Goal: Information Seeking & Learning: Learn about a topic

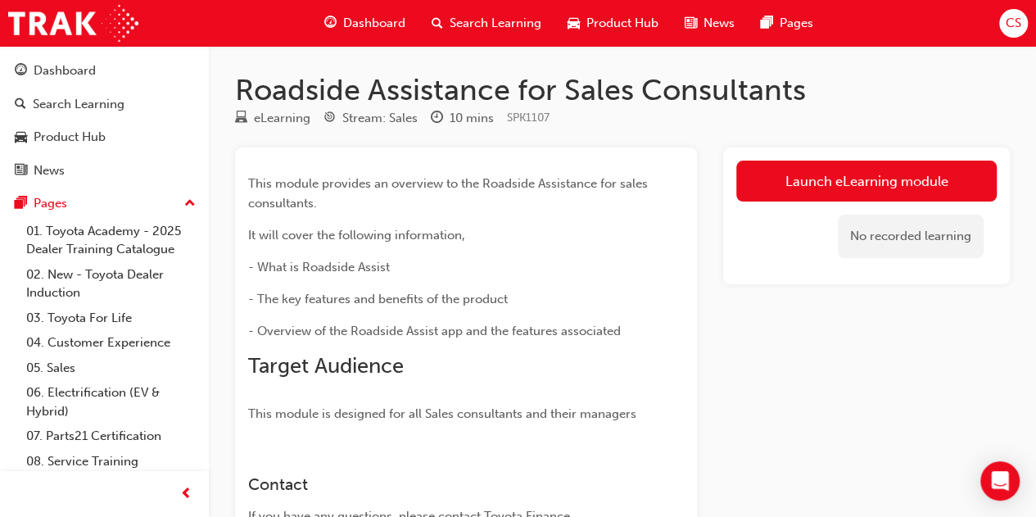
click at [354, 424] on div "This module provides an overview to the Roadside Assistance for sales consultan…" at bounding box center [466, 413] width 462 height 533
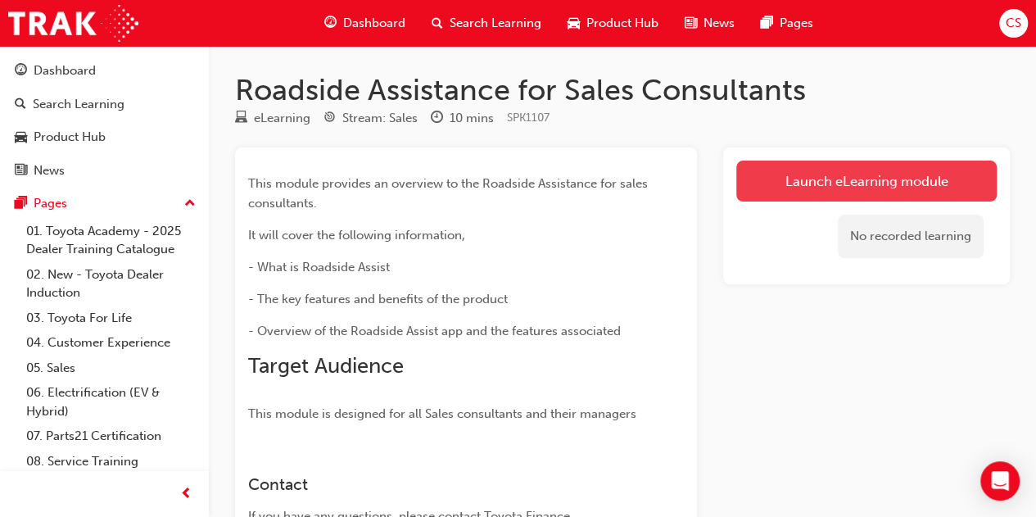
click at [784, 181] on link "Launch eLearning module" at bounding box center [867, 181] width 261 height 41
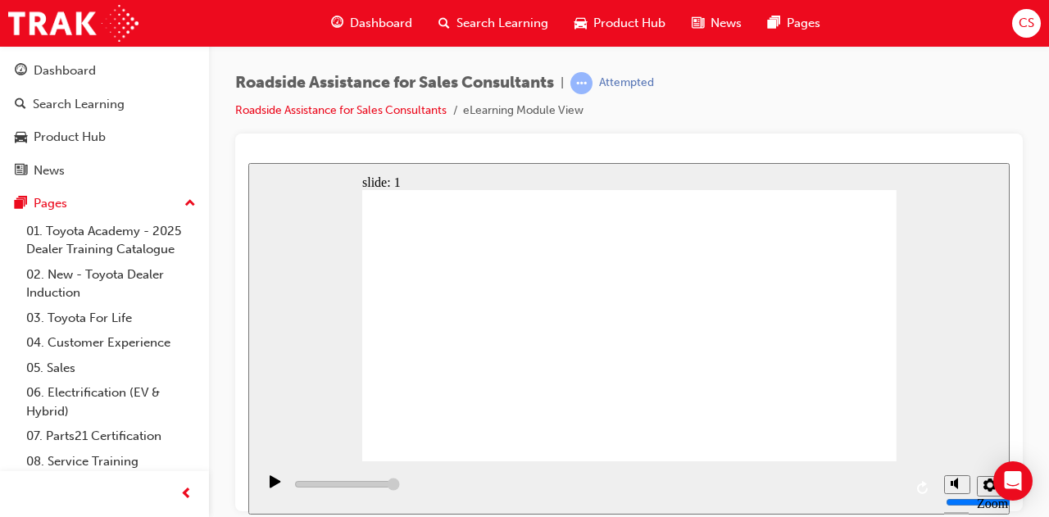
drag, startPoint x: 667, startPoint y: 452, endPoint x: 1048, endPoint y: 325, distance: 401.6
click at [1009, 325] on html "​Page 2 of 9​ slide: 2 Next page Page 2 of 9 Previous page Open Menu Help Save …" at bounding box center [628, 337] width 761 height 351
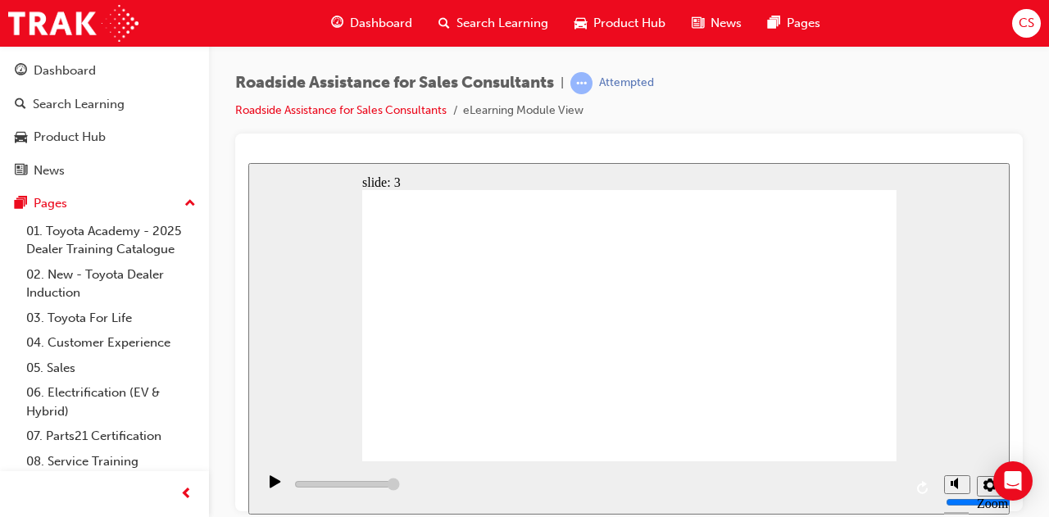
click at [264, 489] on div "play" at bounding box center [275, 488] width 28 height 28
click at [922, 485] on icon "replay" at bounding box center [922, 486] width 11 height 13
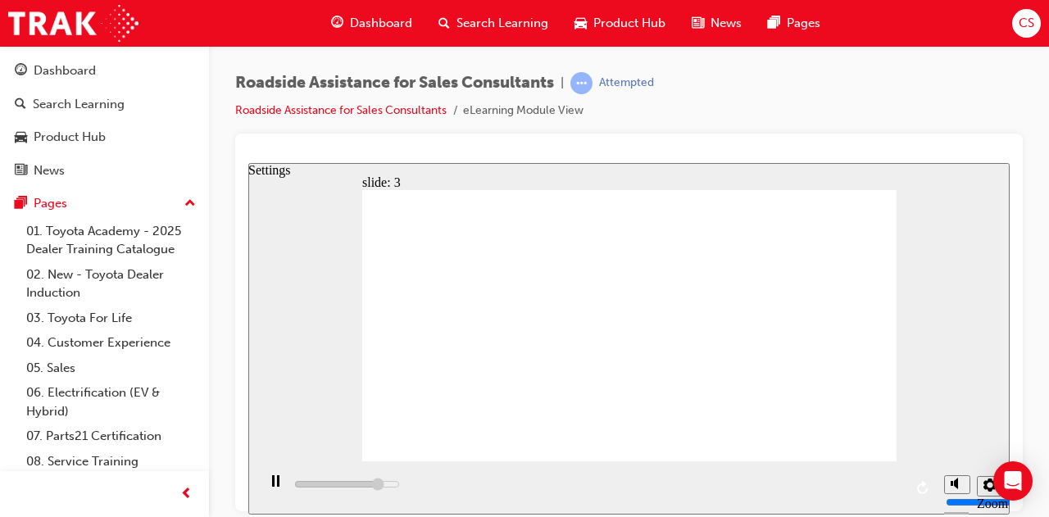
click at [985, 485] on icon "Settings" at bounding box center [989, 484] width 13 height 13
type input "13600"
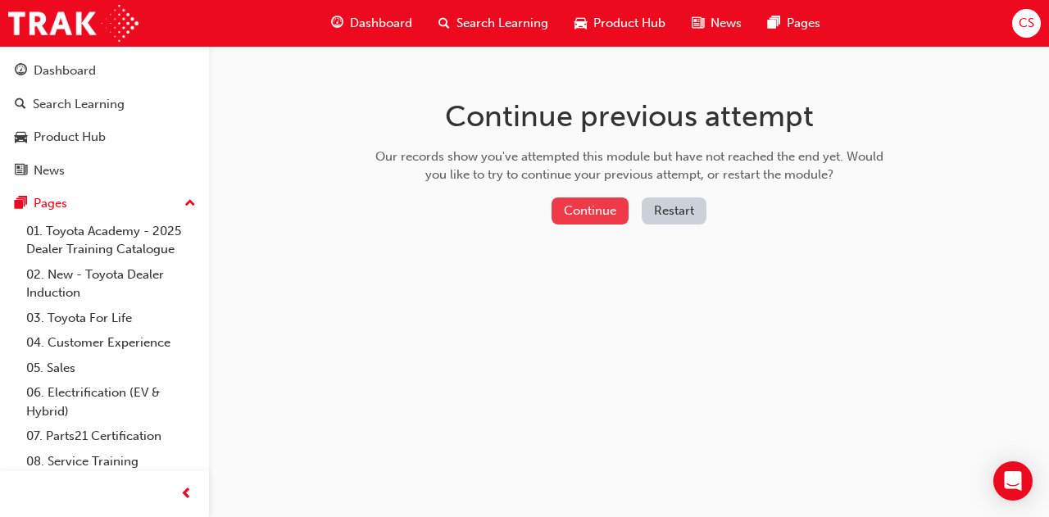
click at [592, 208] on button "Continue" at bounding box center [589, 210] width 77 height 27
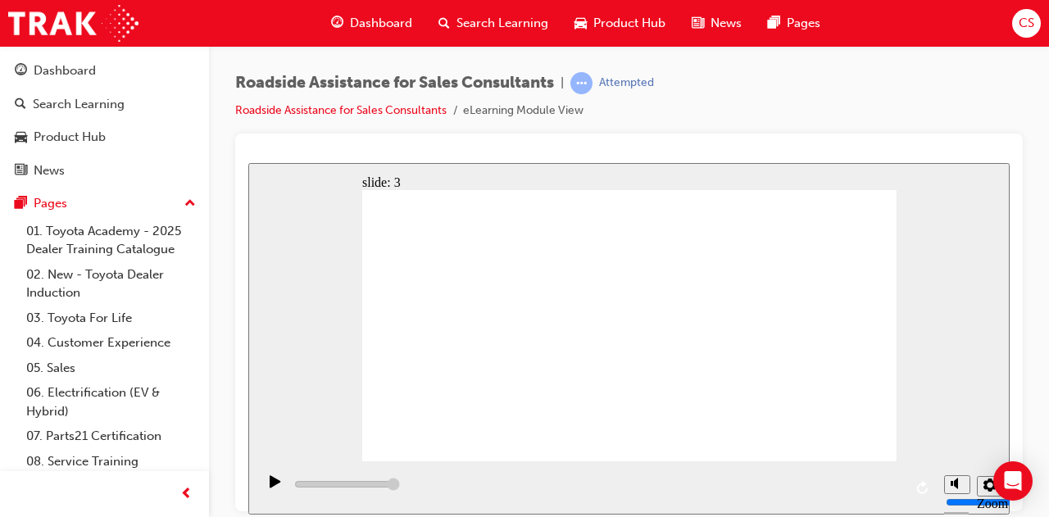
click at [701, 482] on div "playback controls" at bounding box center [595, 486] width 679 height 53
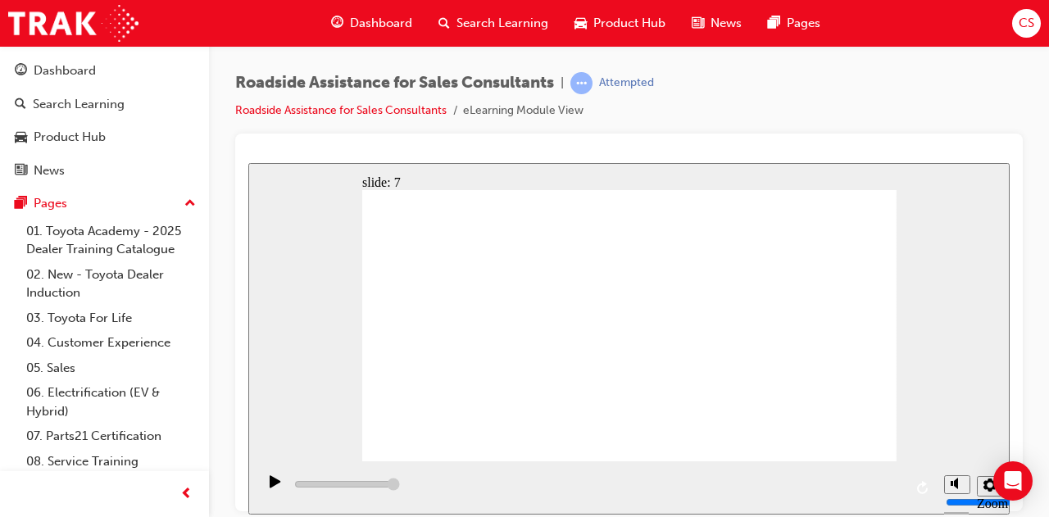
type input "23000"
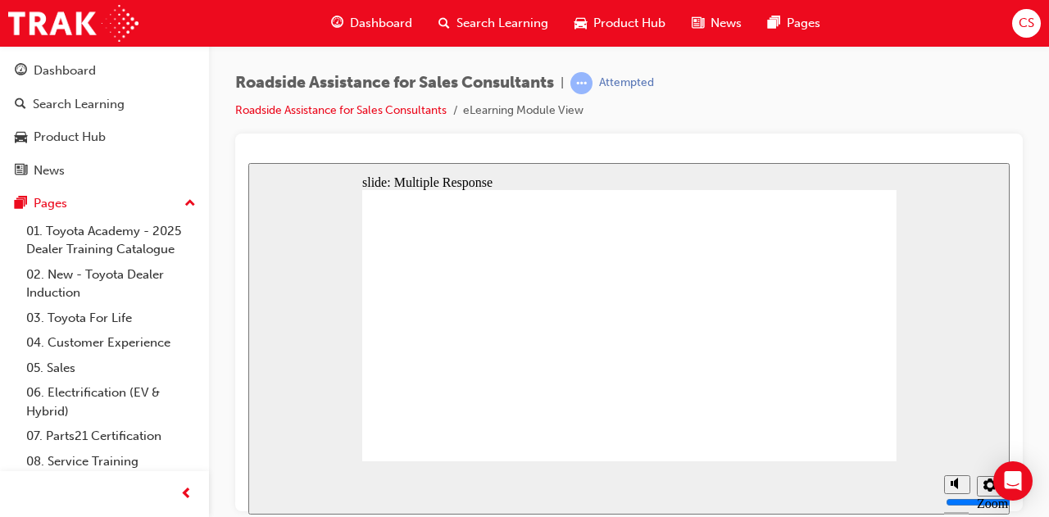
checkbox input "true"
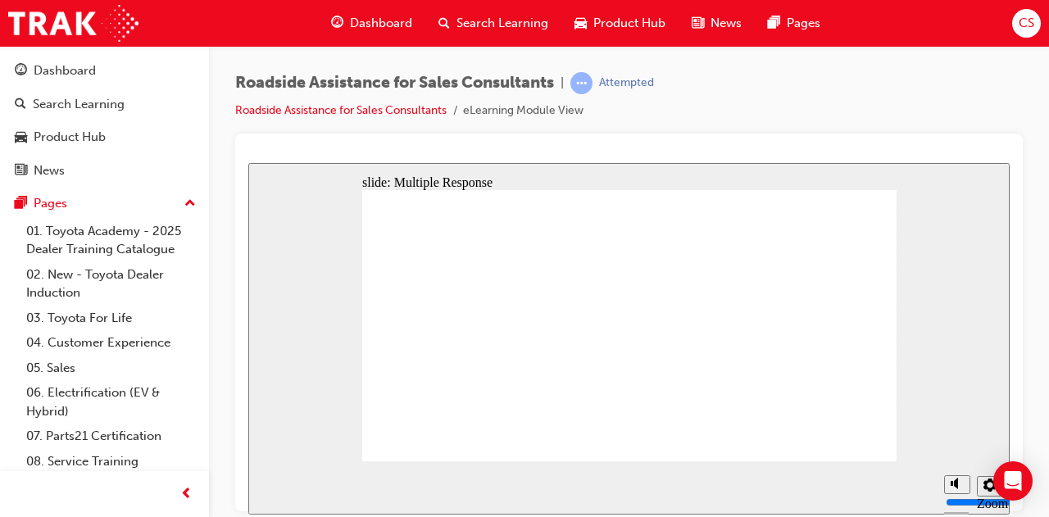
checkbox input "true"
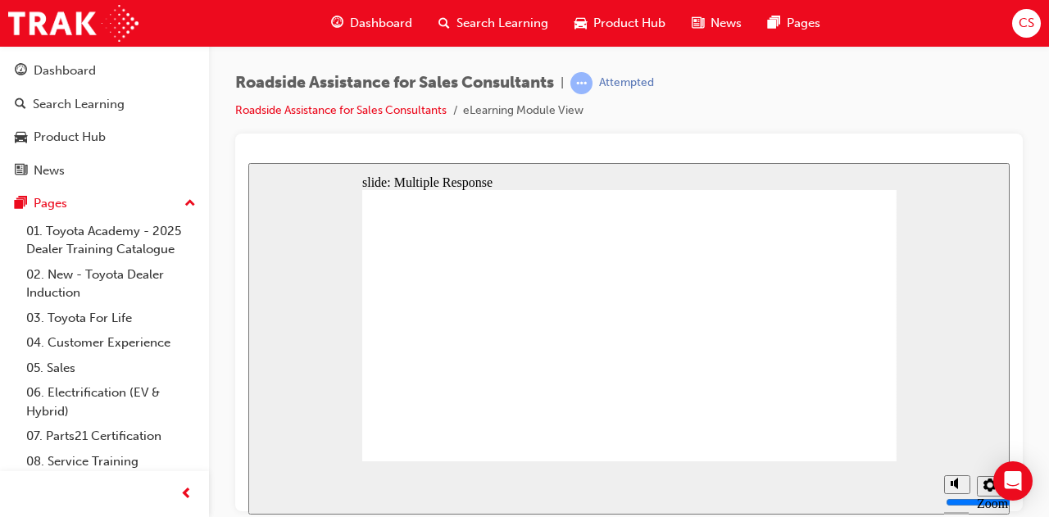
checkbox input "true"
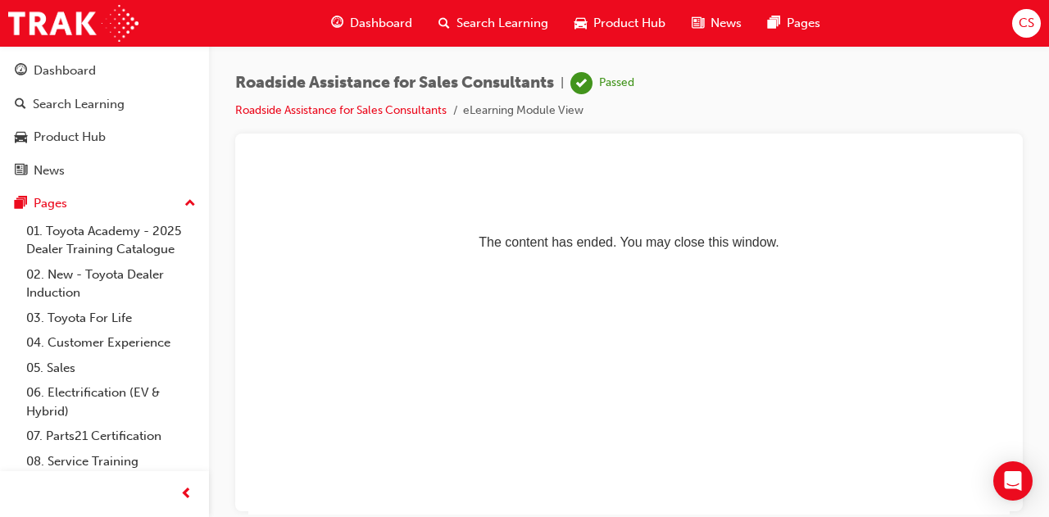
click at [491, 14] on span "Search Learning" at bounding box center [502, 23] width 92 height 19
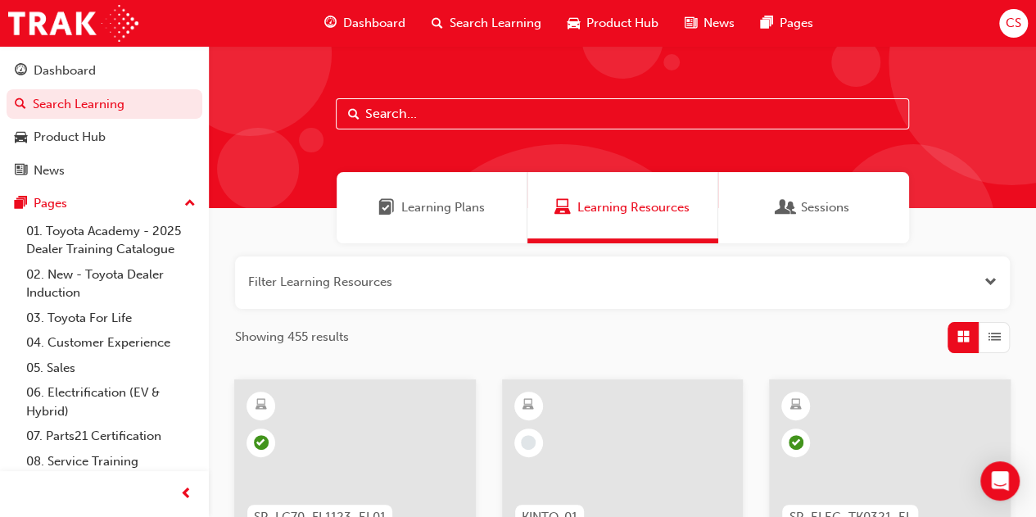
click at [424, 117] on input "text" at bounding box center [622, 113] width 573 height 31
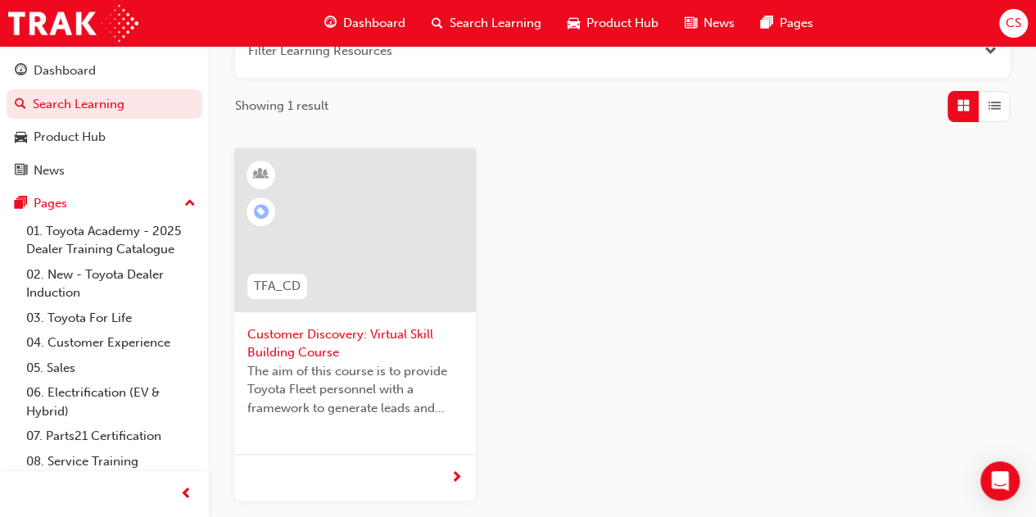
scroll to position [237, 0]
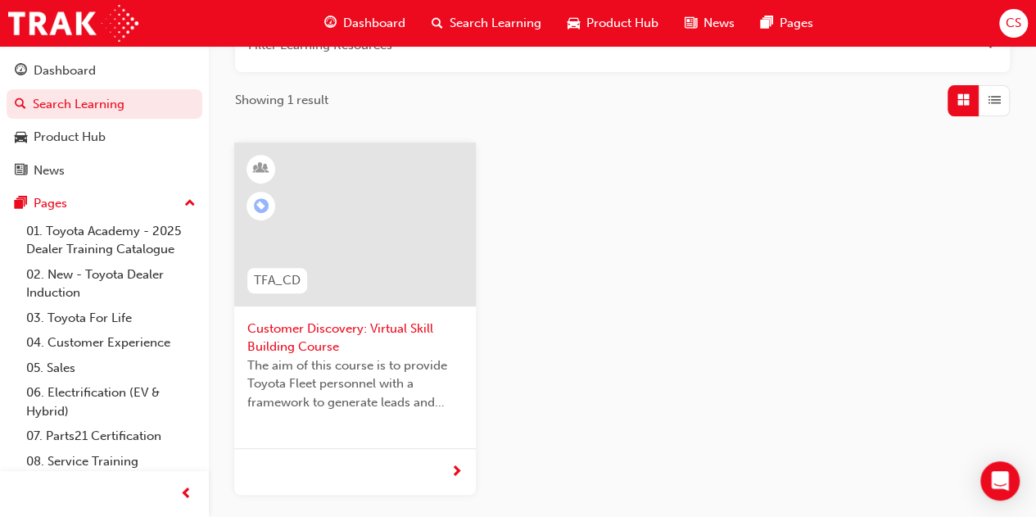
type input "customer discovery: virtual"
click at [301, 331] on span "Customer Discovery: Virtual Skill Building Course" at bounding box center [354, 338] width 215 height 37
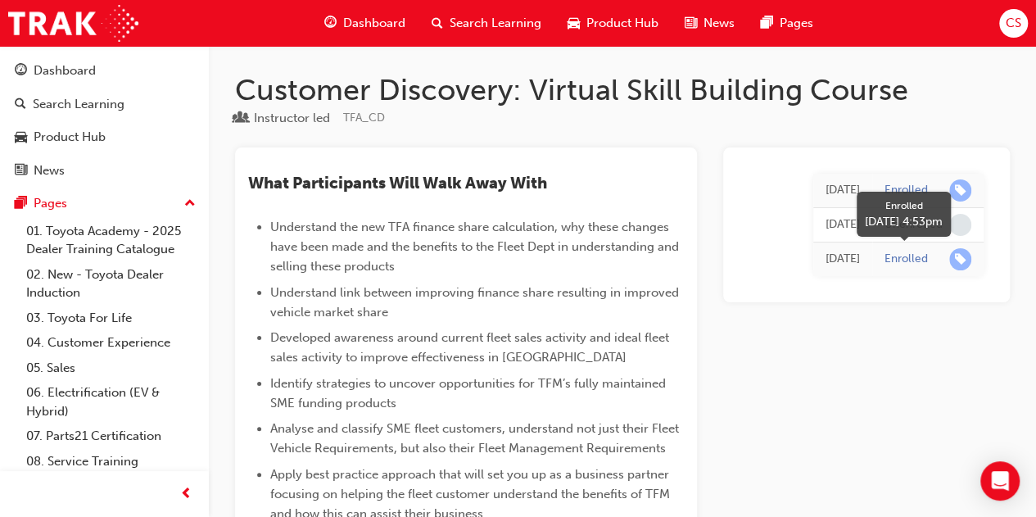
click at [958, 257] on span "learningRecordVerb_ENROLL-icon" at bounding box center [961, 259] width 22 height 22
click at [453, 12] on div "Search Learning" at bounding box center [487, 24] width 136 height 34
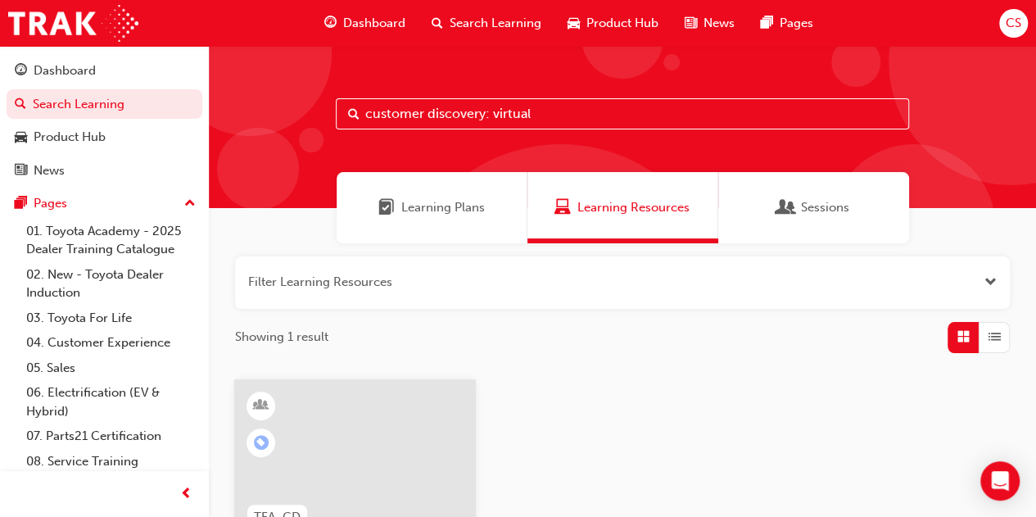
drag, startPoint x: 553, startPoint y: 114, endPoint x: 329, endPoint y: 165, distance: 229.5
click at [329, 165] on div "customer discovery: virtual" at bounding box center [622, 127] width 827 height 162
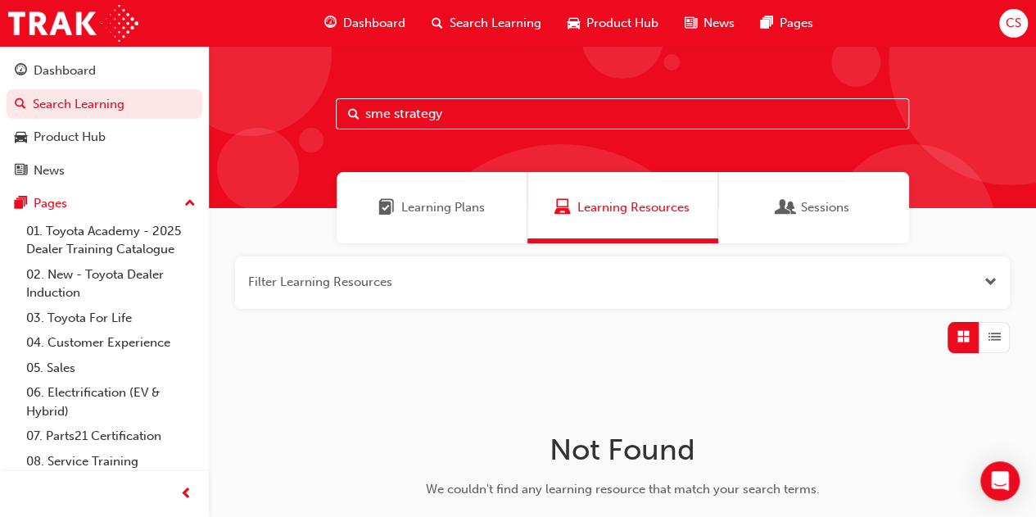
drag, startPoint x: 457, startPoint y: 127, endPoint x: 320, endPoint y: 125, distance: 136.8
click at [320, 125] on div "sme strategy" at bounding box center [622, 127] width 827 height 162
drag, startPoint x: 536, startPoint y: 109, endPoint x: 288, endPoint y: 156, distance: 251.8
click at [288, 156] on div "advanced fleet strategic" at bounding box center [622, 127] width 827 height 162
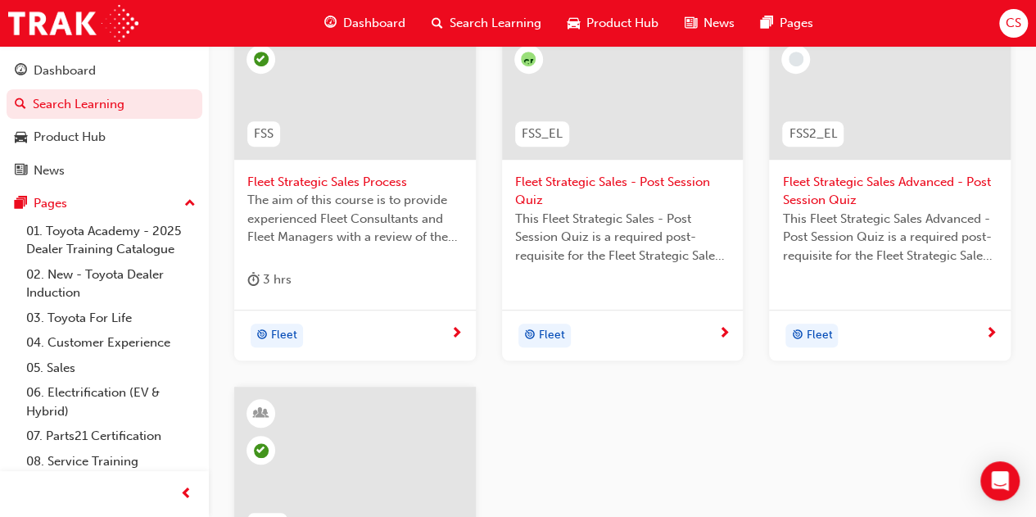
scroll to position [362, 0]
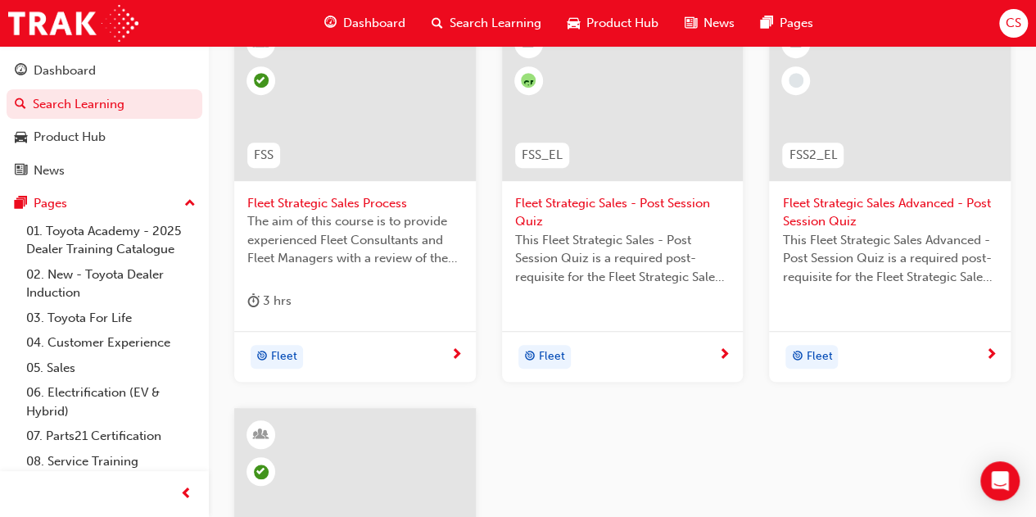
type input "fleet strategic"
click at [852, 210] on span "Fleet Strategic Sales Advanced - Post Session Quiz" at bounding box center [889, 212] width 215 height 37
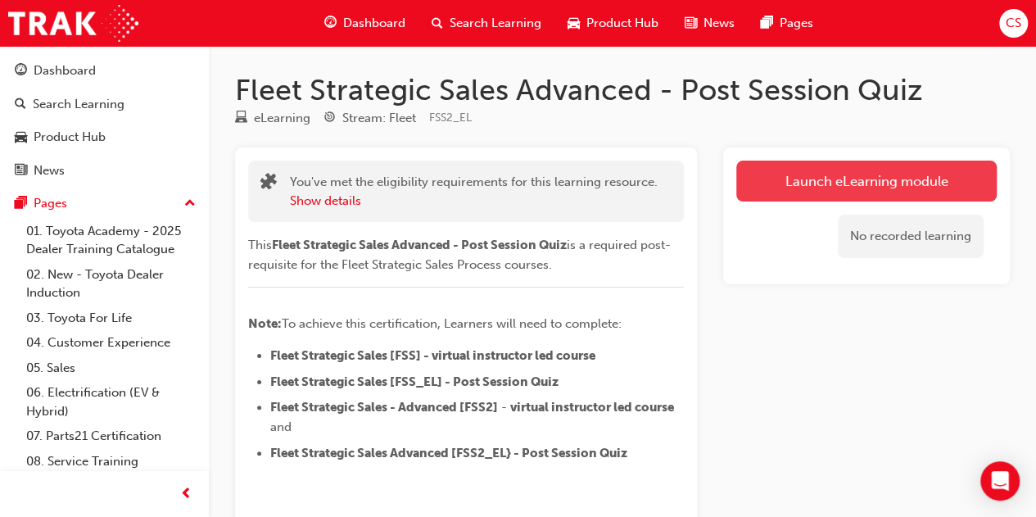
click at [862, 183] on link "Launch eLearning module" at bounding box center [867, 181] width 261 height 41
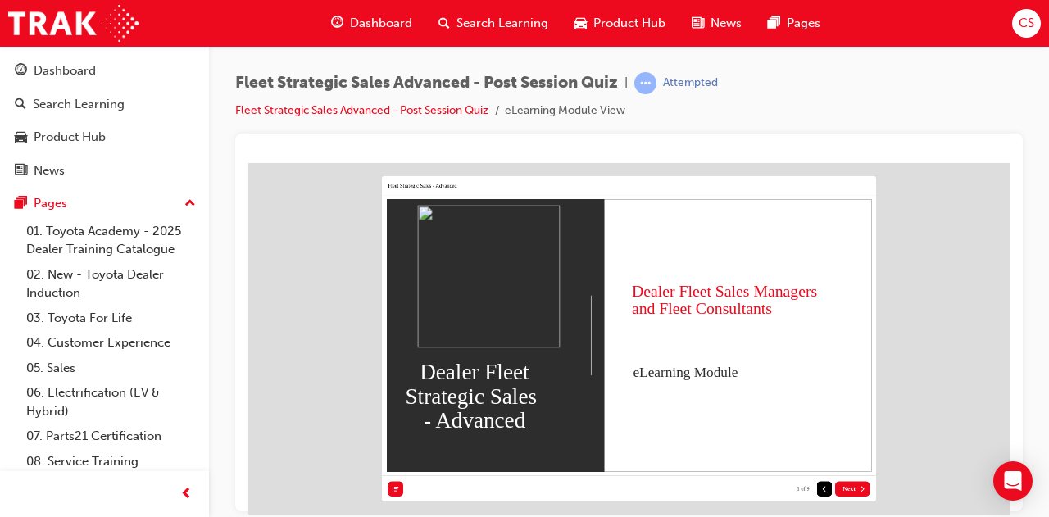
click at [849, 487] on span "Next" at bounding box center [848, 488] width 13 height 7
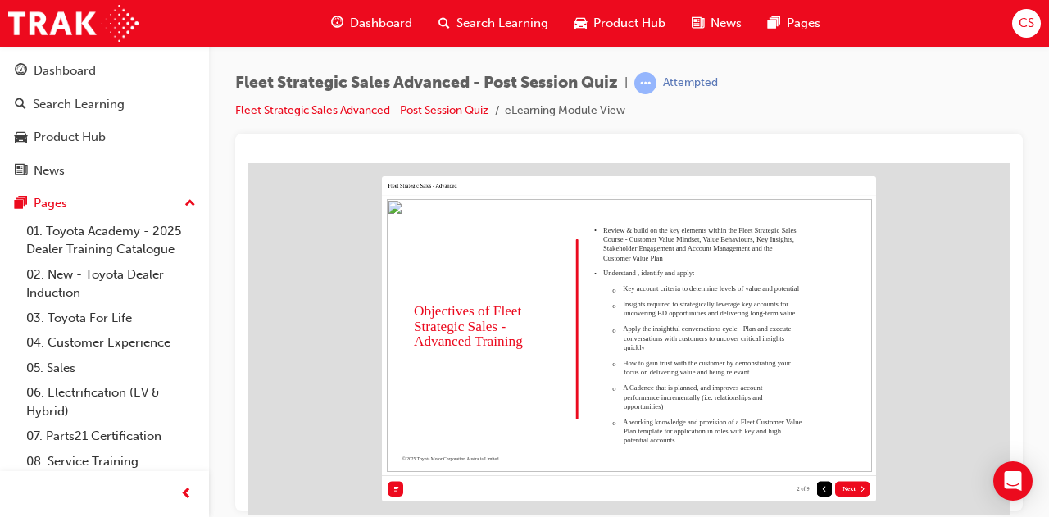
click at [849, 487] on span "Next" at bounding box center [848, 488] width 13 height 7
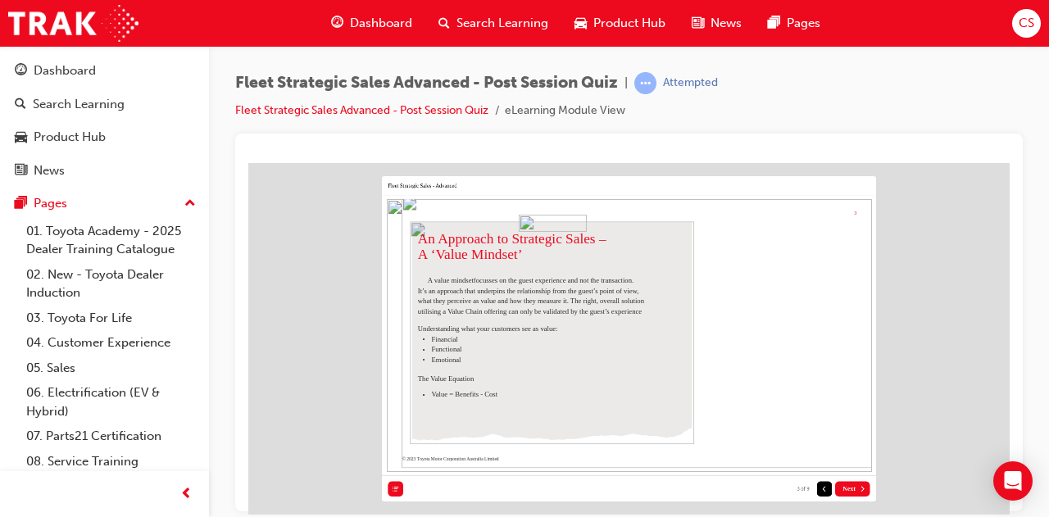
click at [849, 487] on span "Next" at bounding box center [848, 488] width 13 height 7
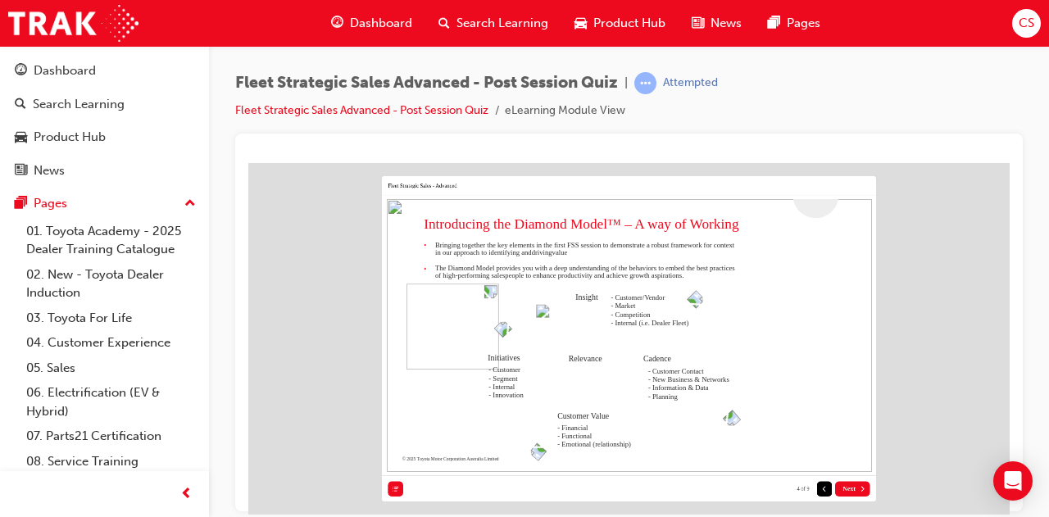
click at [849, 487] on span "Next" at bounding box center [848, 488] width 13 height 7
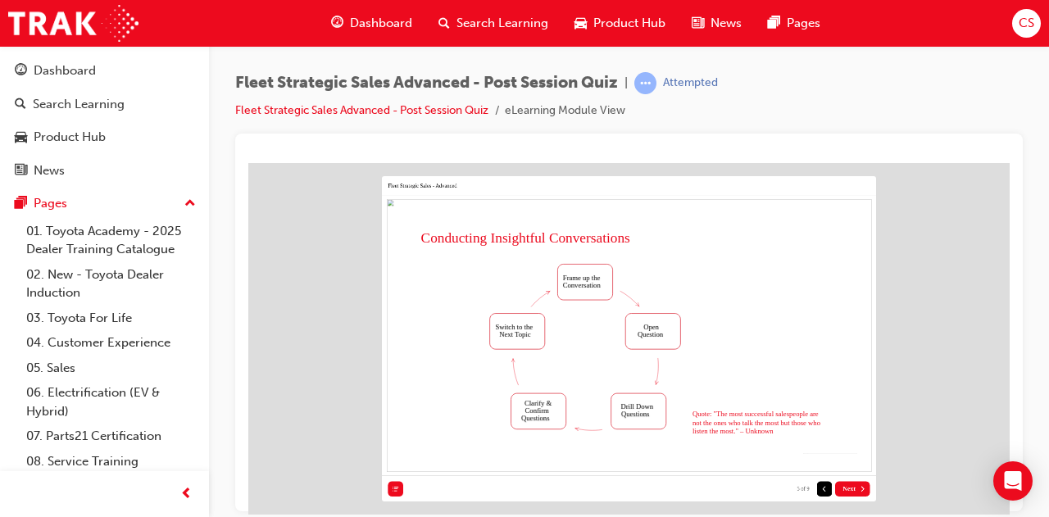
click at [849, 487] on span "Next" at bounding box center [848, 488] width 13 height 7
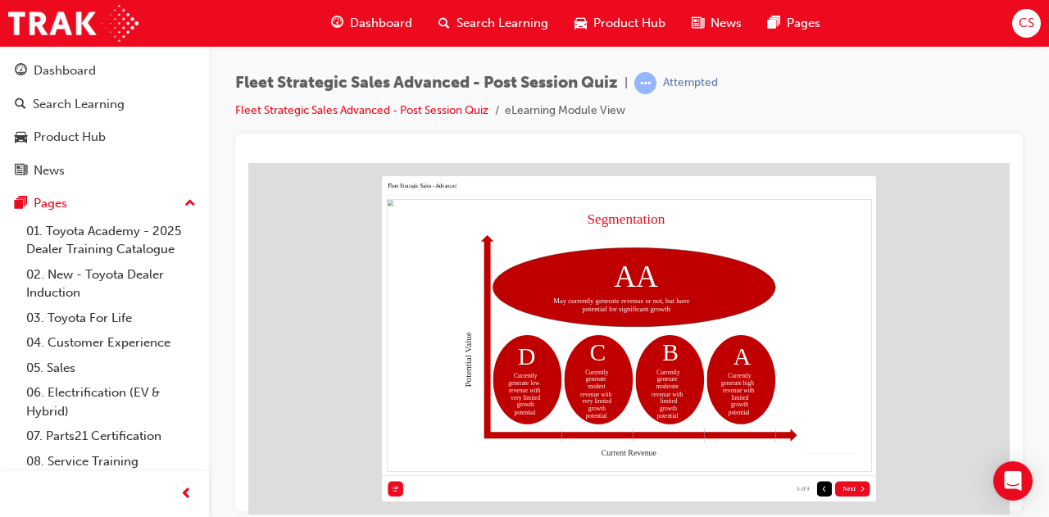
click at [849, 487] on span "Next" at bounding box center [848, 488] width 13 height 7
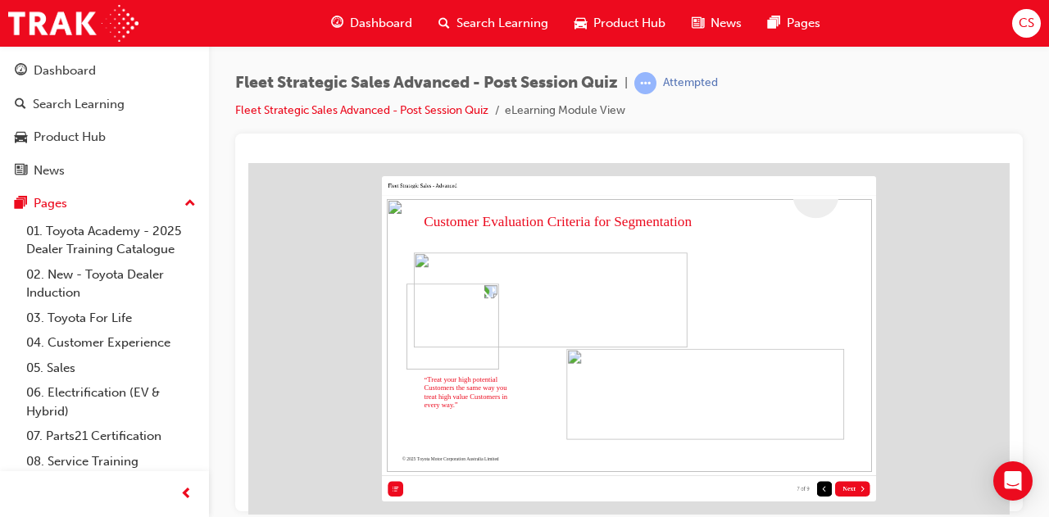
click at [849, 487] on span "Next" at bounding box center [848, 488] width 13 height 7
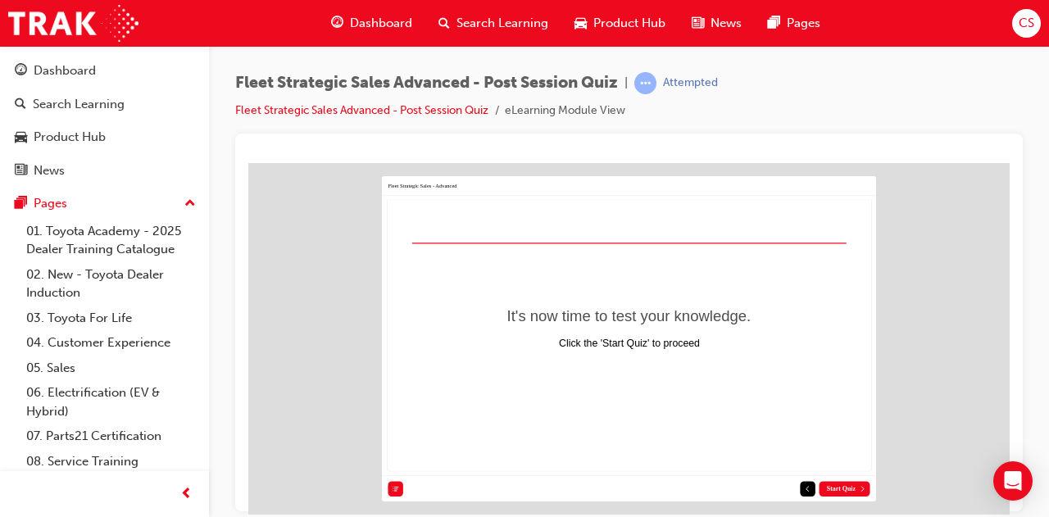
click at [849, 487] on span "Start Quiz" at bounding box center [841, 488] width 29 height 7
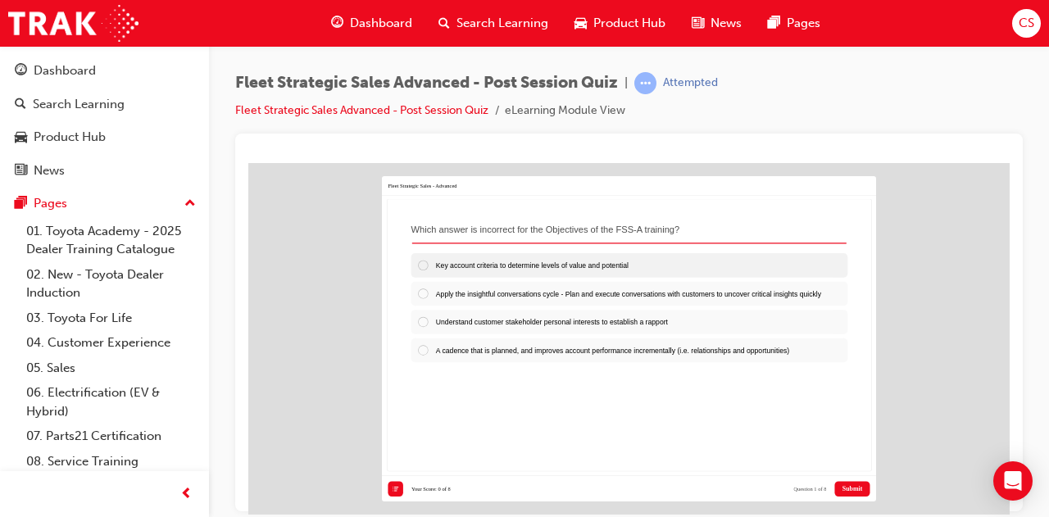
click at [418, 264] on div at bounding box center [426, 265] width 19 height 12
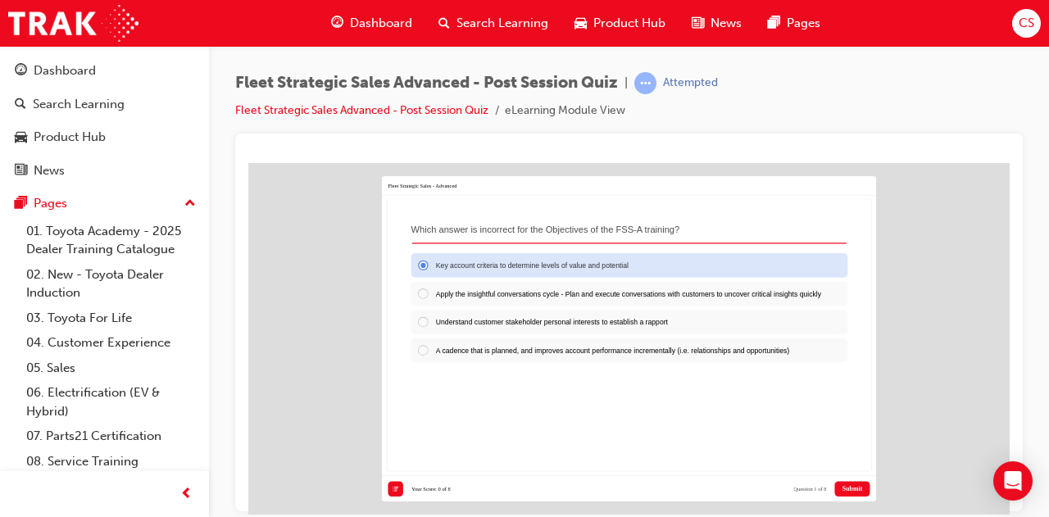
click at [422, 265] on div at bounding box center [426, 265] width 19 height 12
click at [423, 328] on div at bounding box center [426, 321] width 19 height 12
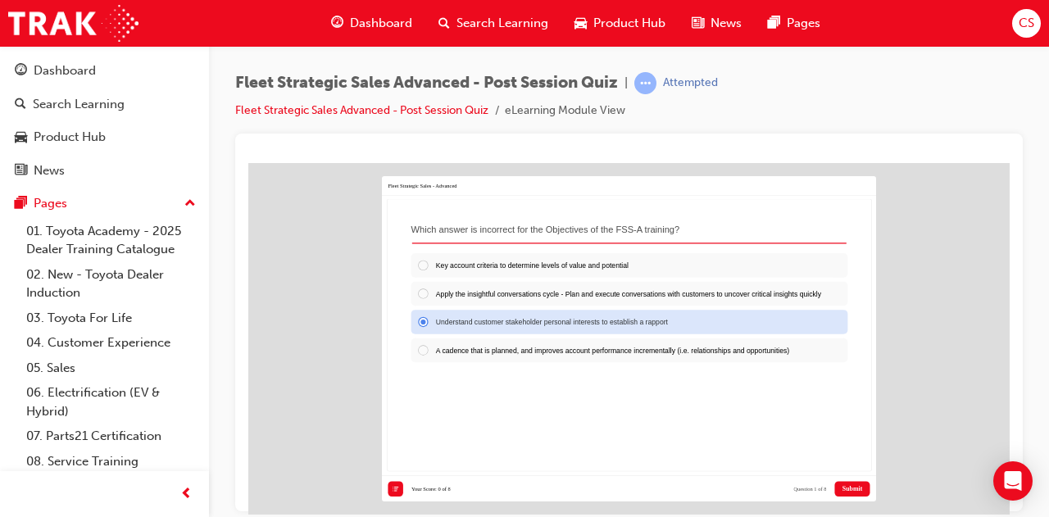
click at [850, 487] on span "Submit" at bounding box center [852, 488] width 20 height 7
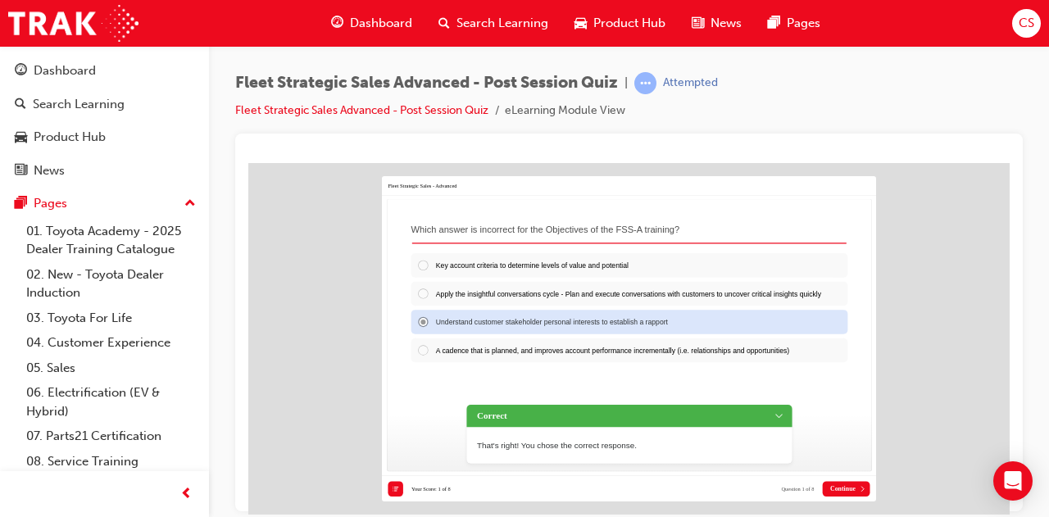
click at [845, 489] on span "Continue" at bounding box center [842, 488] width 25 height 7
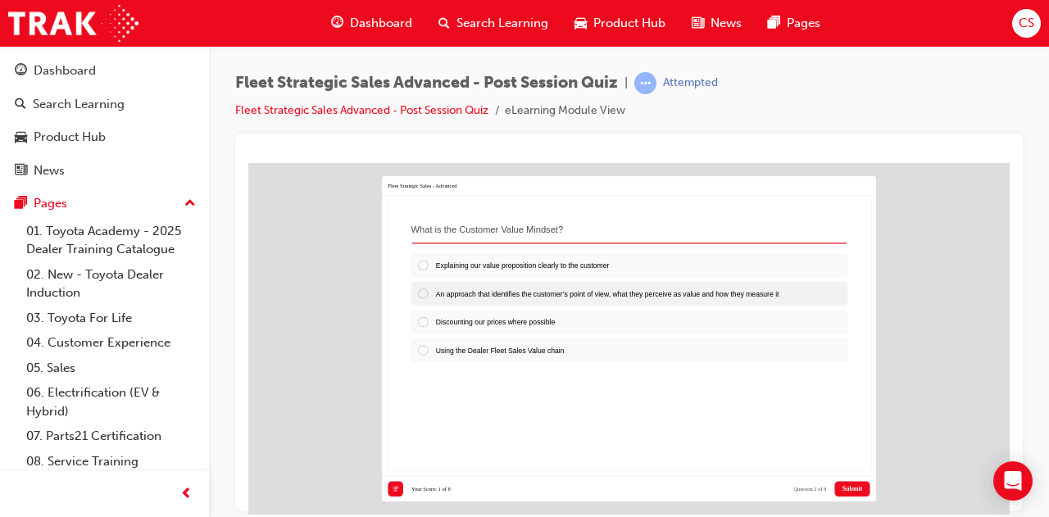
click at [428, 292] on div at bounding box center [426, 293] width 19 height 12
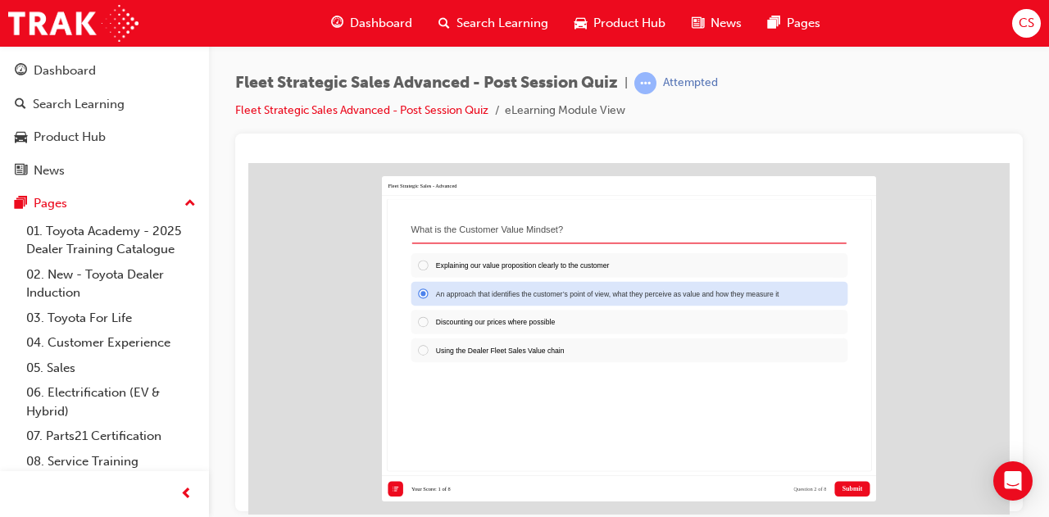
click at [850, 486] on span "Submit" at bounding box center [852, 488] width 20 height 7
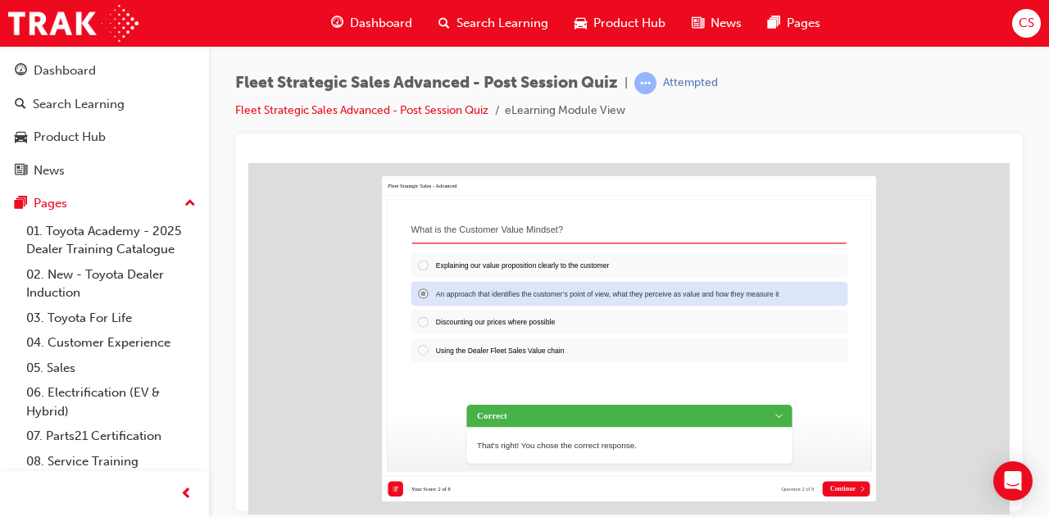
click at [844, 486] on span "Continue" at bounding box center [842, 488] width 25 height 7
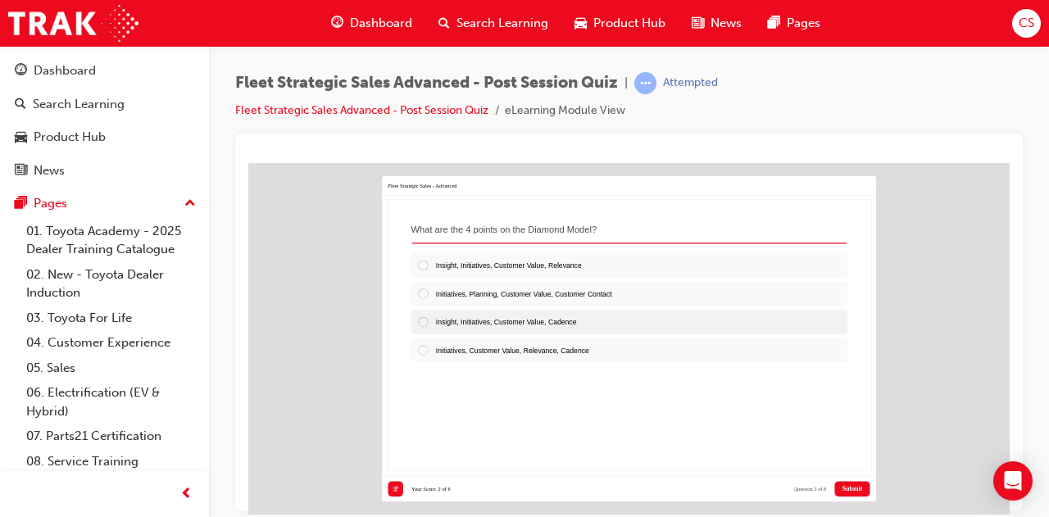
click at [424, 315] on div at bounding box center [426, 321] width 19 height 12
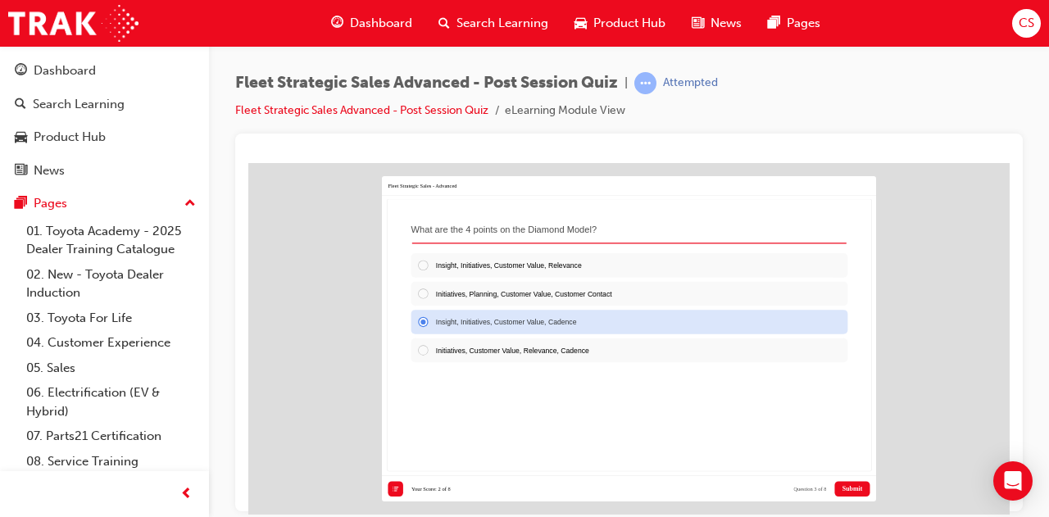
click at [853, 490] on span "Submit" at bounding box center [852, 488] width 20 height 7
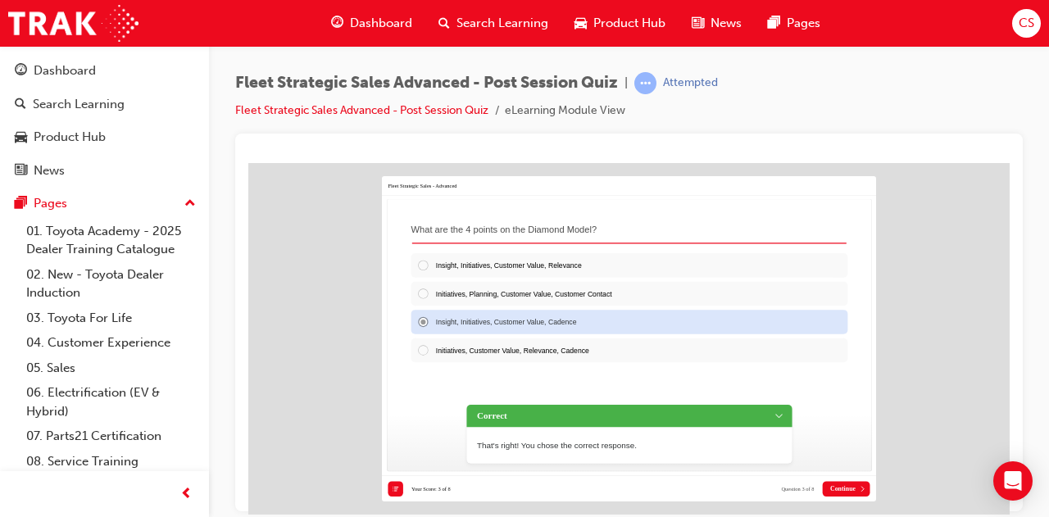
click at [851, 488] on span "Continue" at bounding box center [842, 488] width 25 height 7
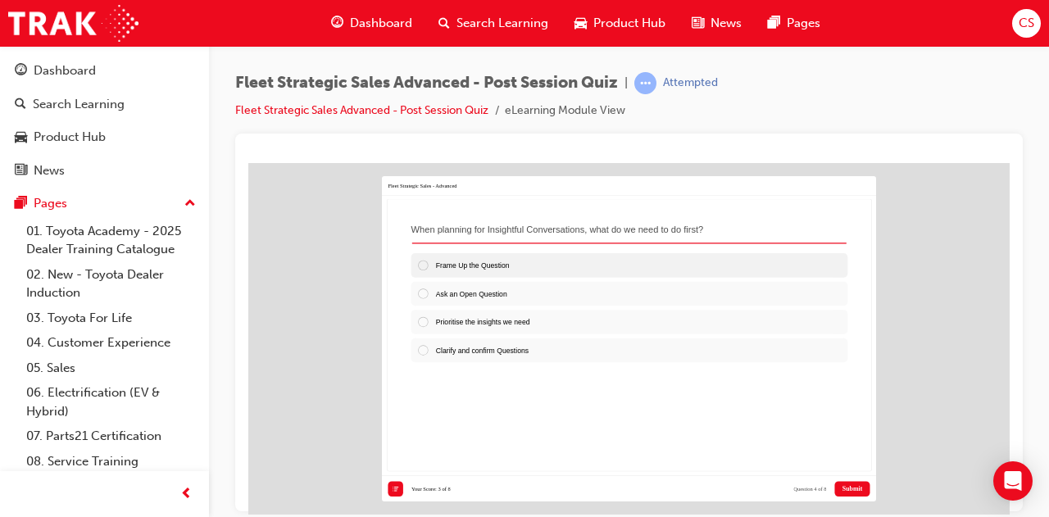
click at [419, 262] on div at bounding box center [426, 265] width 19 height 12
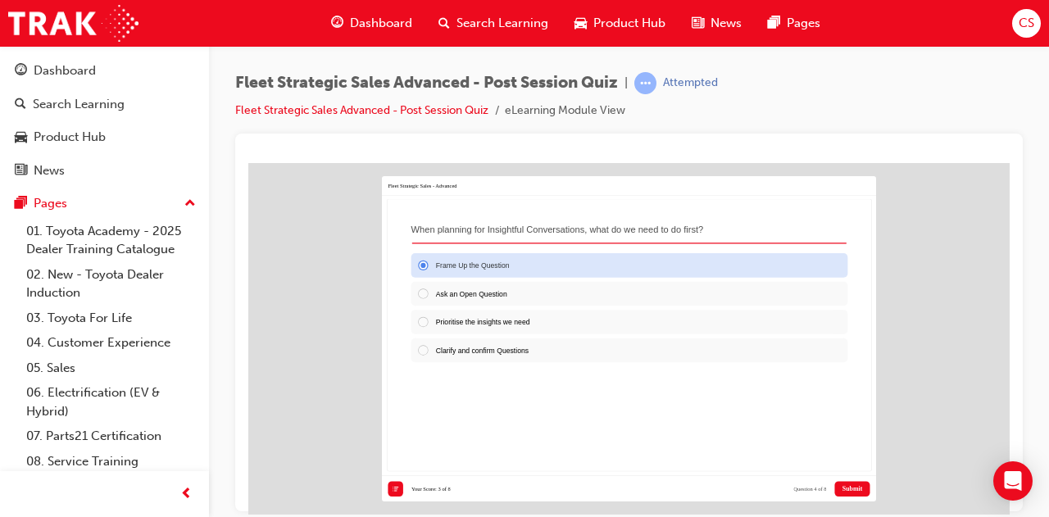
click at [845, 485] on span "Submit" at bounding box center [852, 488] width 20 height 7
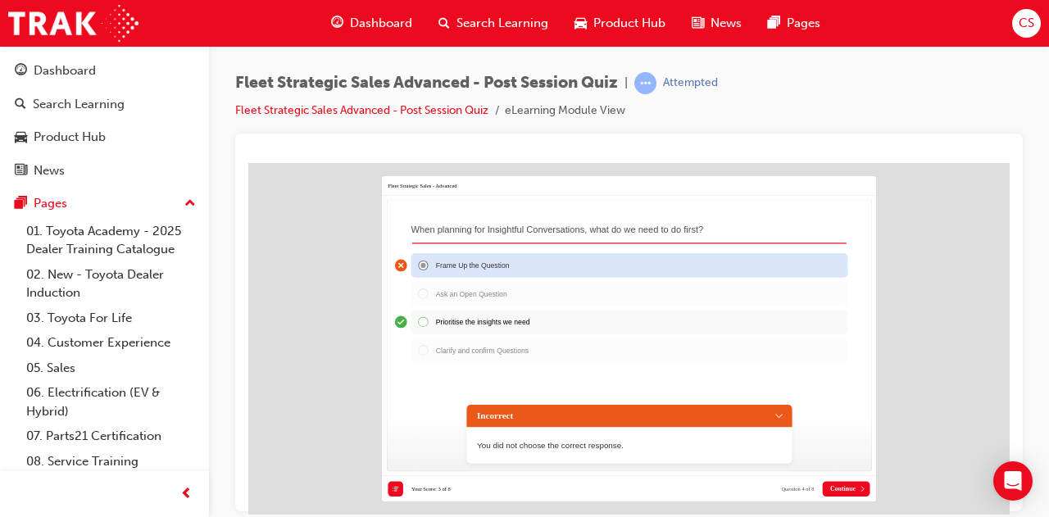
click at [853, 485] on span "Continue" at bounding box center [842, 488] width 25 height 7
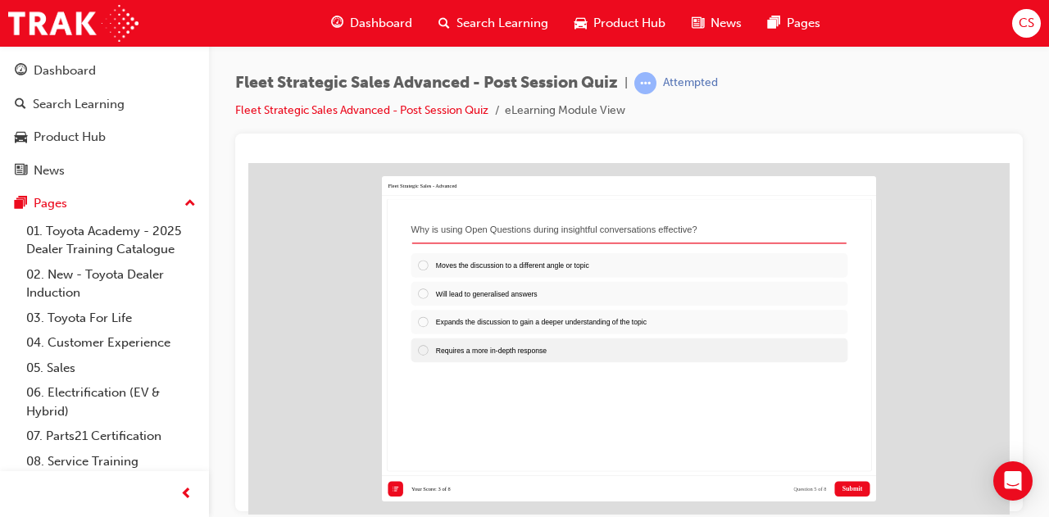
click at [419, 348] on div at bounding box center [426, 349] width 19 height 12
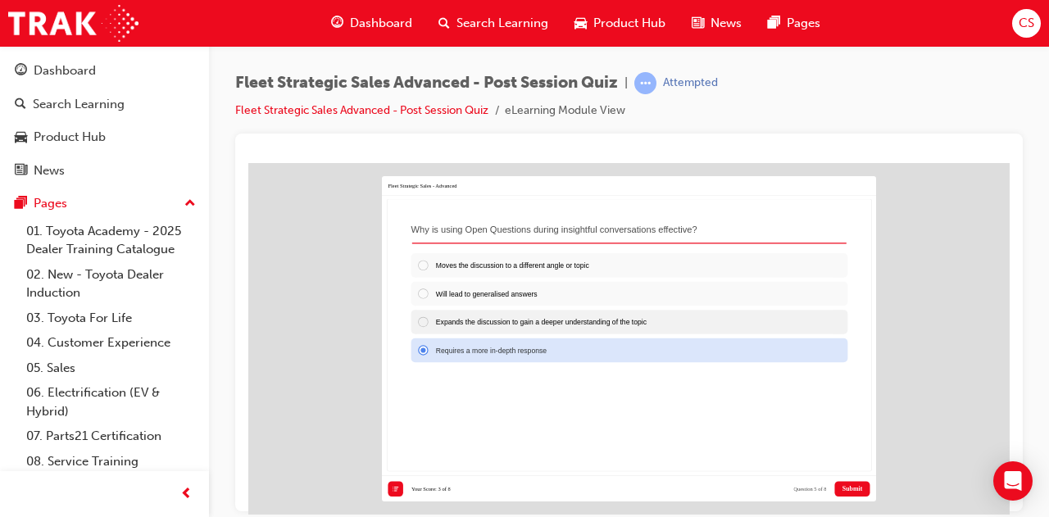
click at [419, 318] on div at bounding box center [426, 321] width 19 height 12
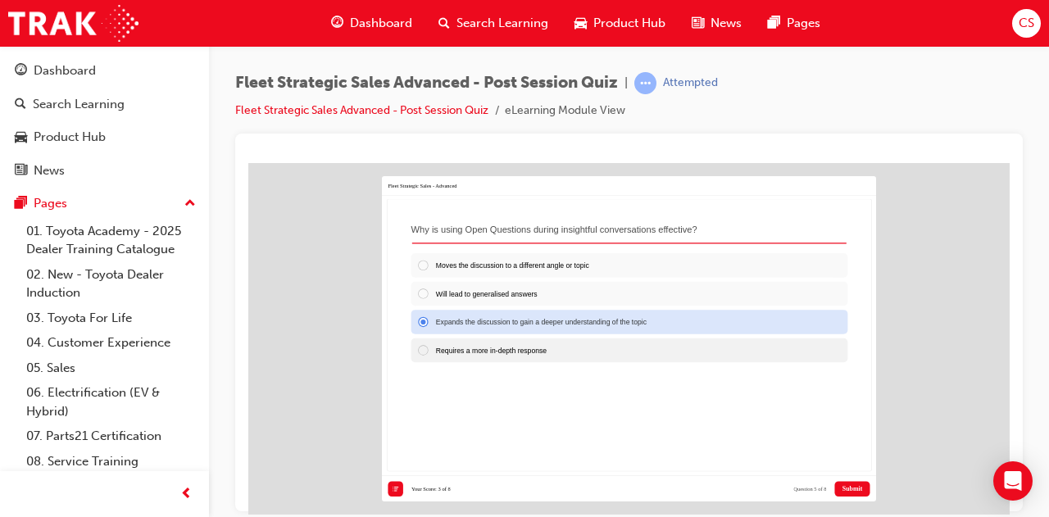
click at [417, 347] on div at bounding box center [426, 349] width 19 height 12
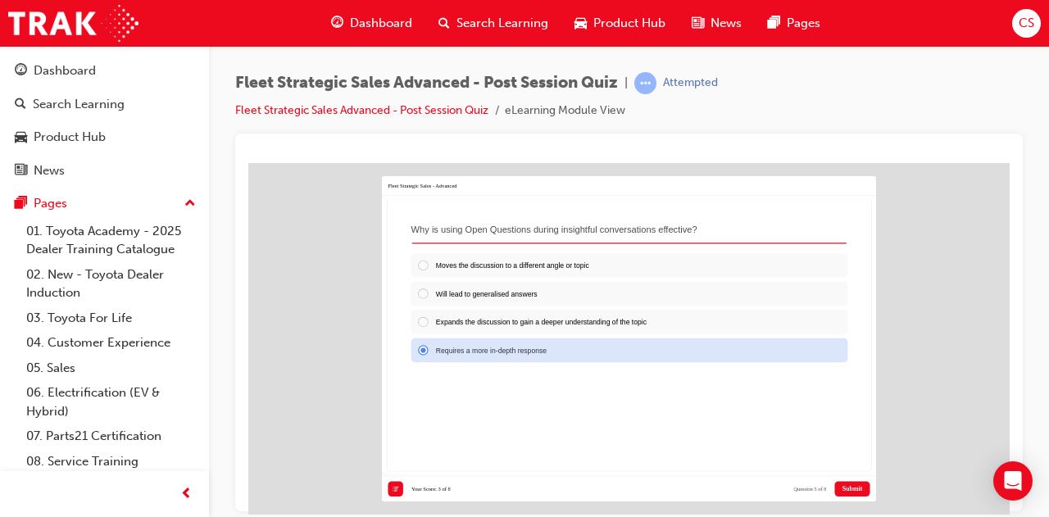
click at [849, 485] on span "Submit" at bounding box center [852, 488] width 20 height 7
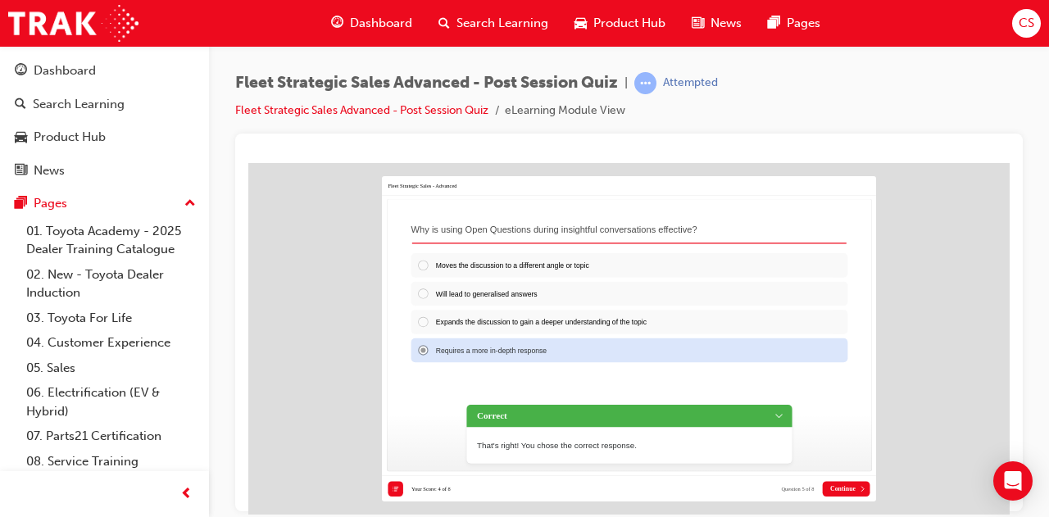
click at [849, 485] on span "Continue" at bounding box center [842, 488] width 25 height 7
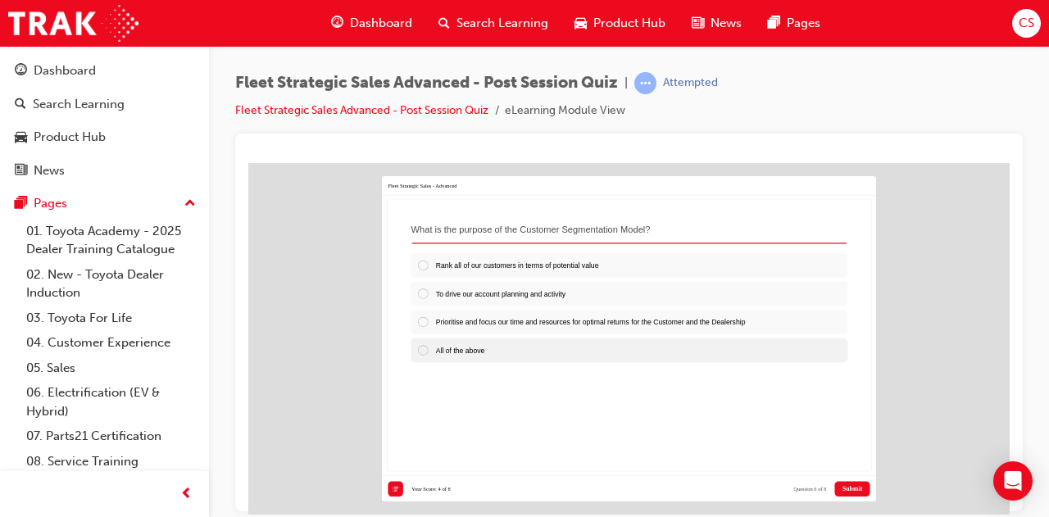
click at [426, 350] on div at bounding box center [426, 349] width 19 height 12
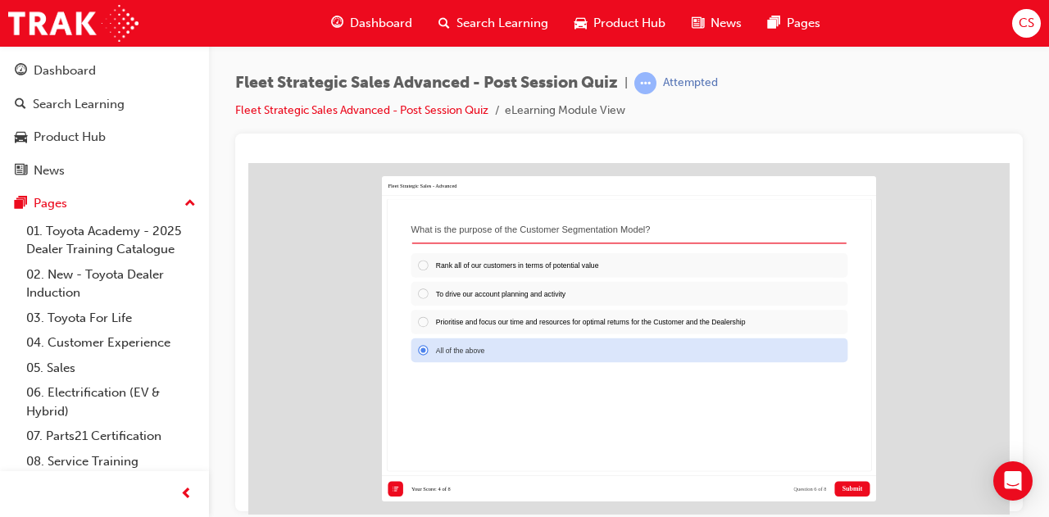
click at [841, 482] on button "Submit" at bounding box center [852, 489] width 35 height 16
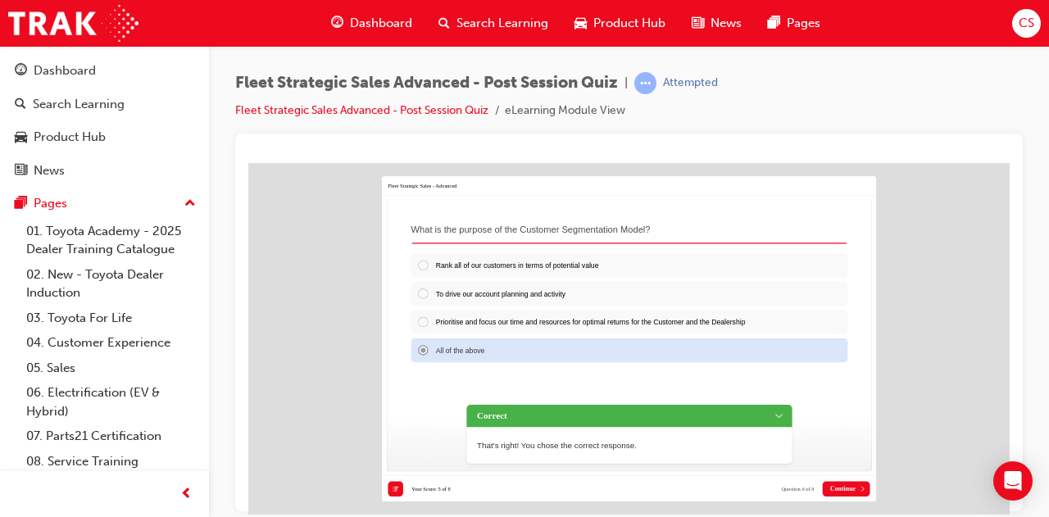
click at [841, 485] on span "Continue" at bounding box center [842, 488] width 25 height 7
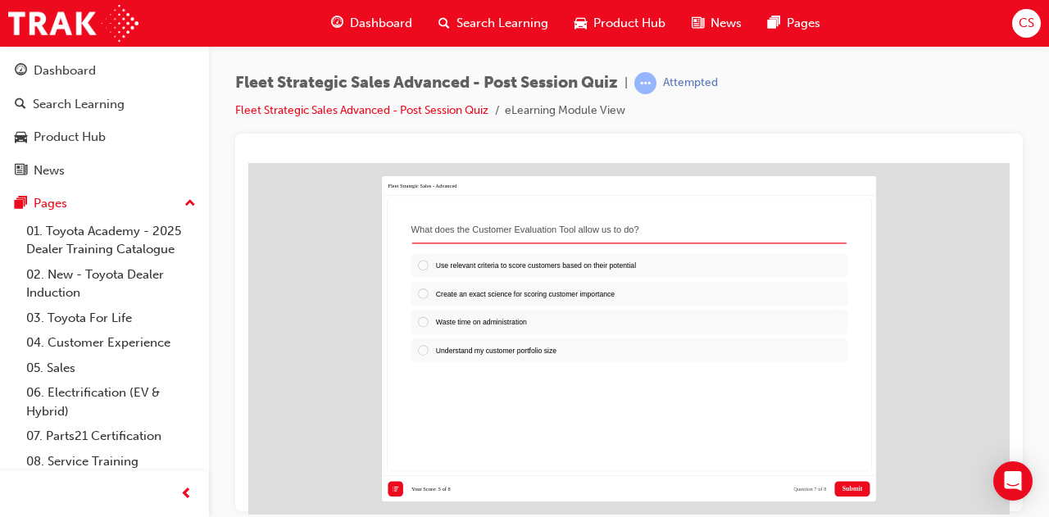
click at [842, 485] on span "Submit" at bounding box center [852, 488] width 20 height 7
click at [419, 269] on div at bounding box center [426, 265] width 19 height 12
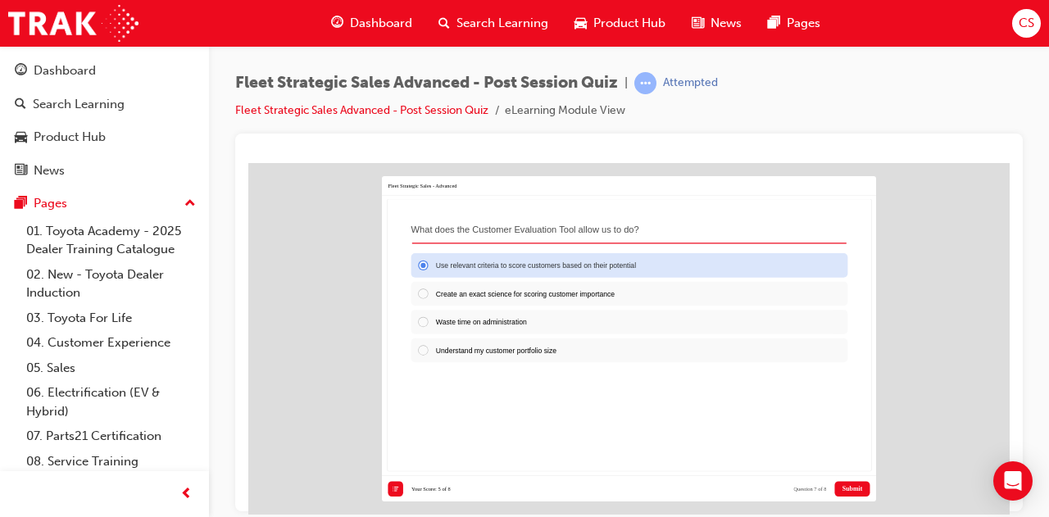
click at [625, 397] on div "Use relevant criteria to score customers based on their potential Create an exa…" at bounding box center [629, 352] width 449 height 211
click at [847, 477] on div "Postpone Submit All Close Review View Results Reset Your Score: 5 of 8 Question…" at bounding box center [629, 487] width 494 height 25
click at [847, 487] on span "Submit" at bounding box center [852, 488] width 20 height 7
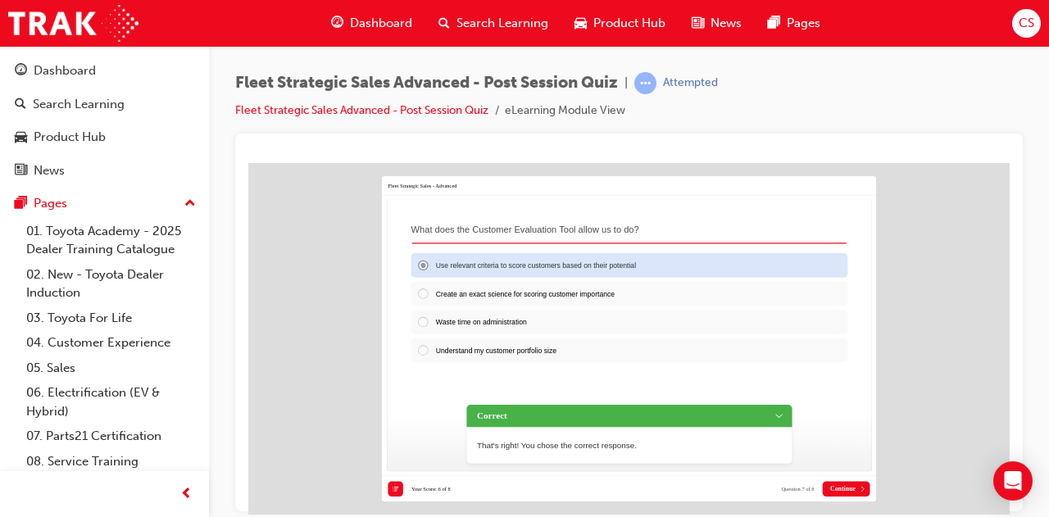
click at [839, 488] on span "Continue" at bounding box center [842, 488] width 25 height 7
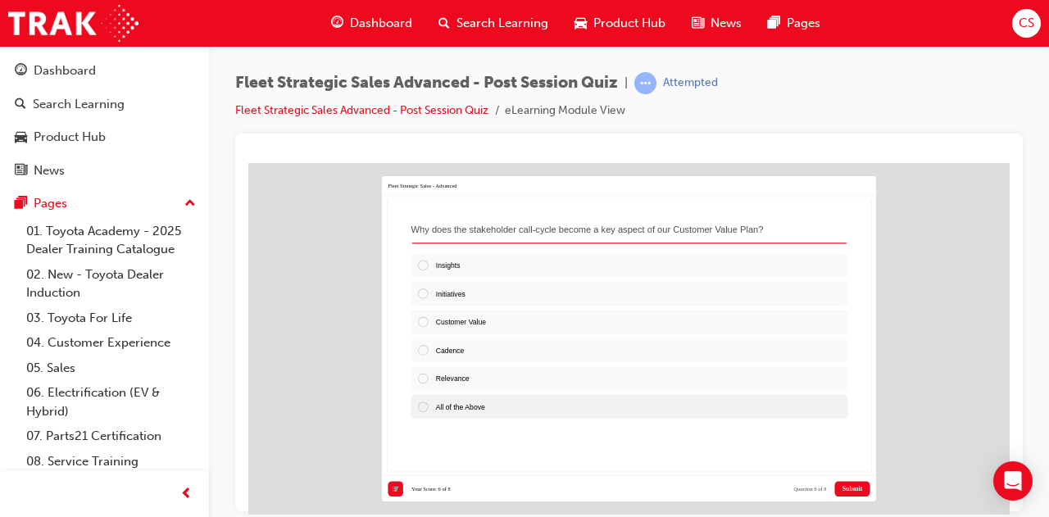
click at [428, 406] on div at bounding box center [426, 406] width 19 height 12
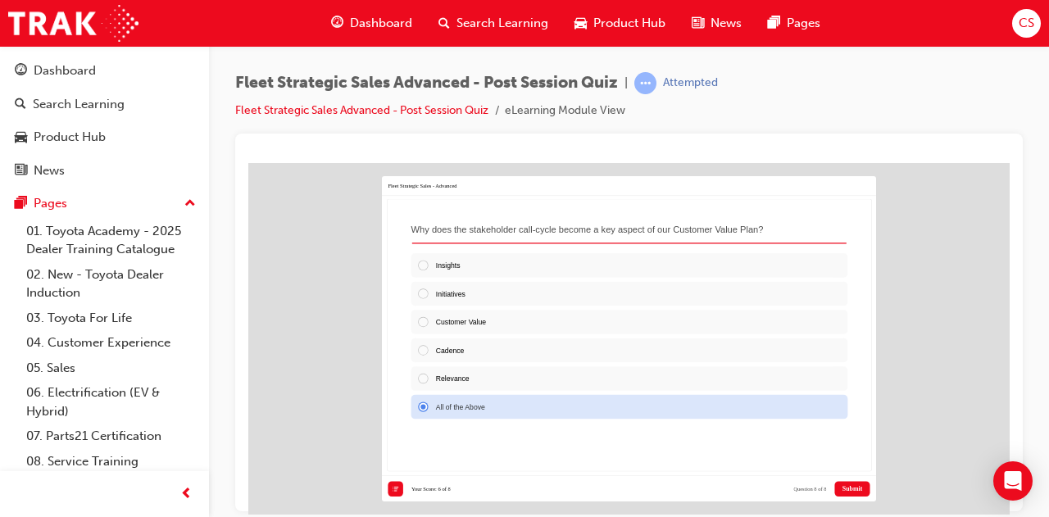
click at [856, 487] on span "Submit" at bounding box center [852, 488] width 20 height 7
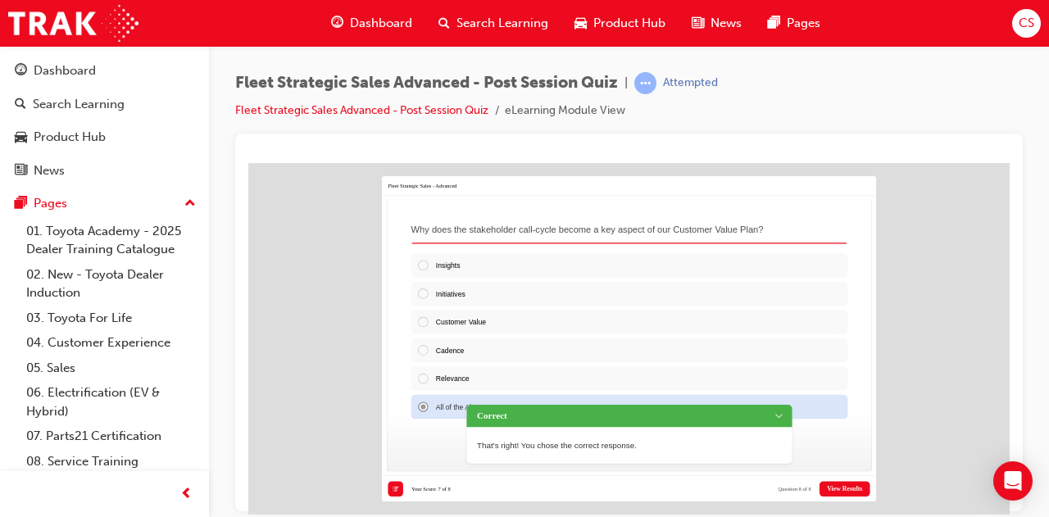
click at [847, 487] on span "View Results" at bounding box center [844, 488] width 35 height 7
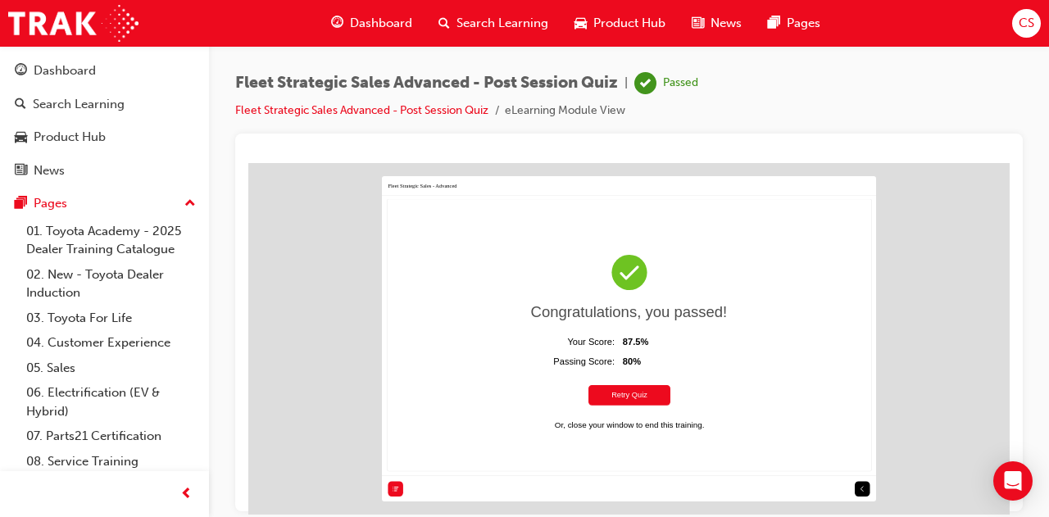
click at [936, 243] on div "Question List Fleet Strategic Sales - Advanced Congratulations, you passed! ​ ​…" at bounding box center [628, 337] width 761 height 351
click at [368, 21] on span "Dashboard" at bounding box center [381, 23] width 62 height 19
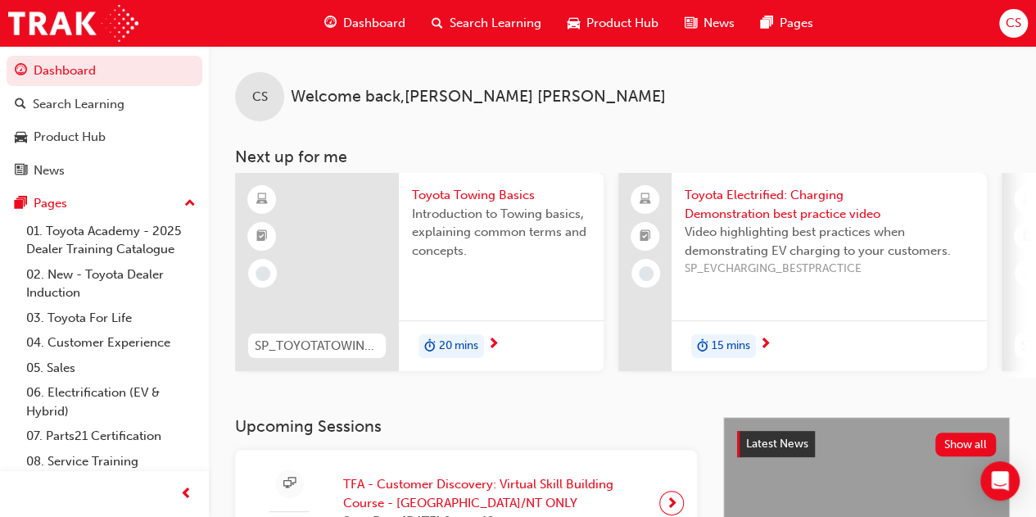
click at [931, 117] on div "CS Welcome back , Craig Stewart" at bounding box center [622, 83] width 827 height 75
click at [1007, 17] on span "CS" at bounding box center [1014, 23] width 16 height 19
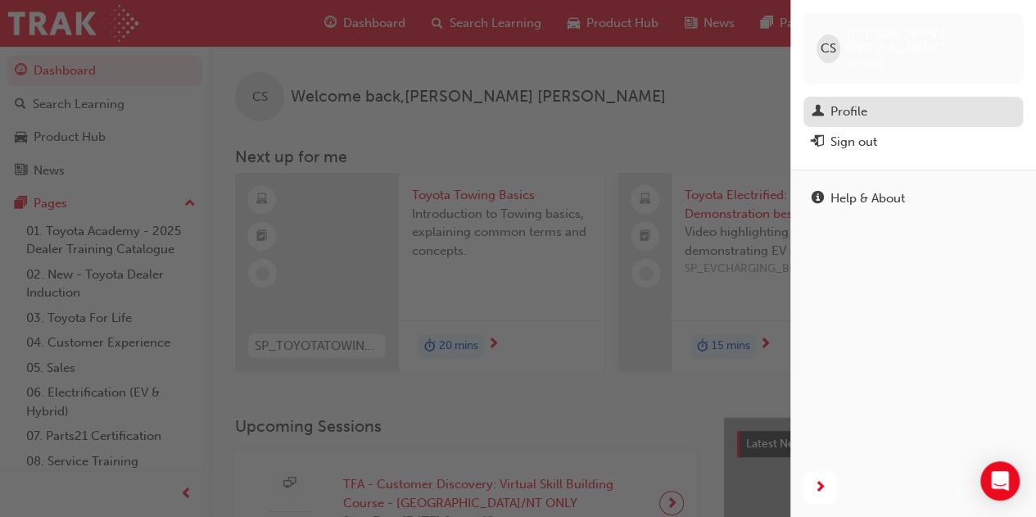
click at [845, 102] on div "Profile" at bounding box center [849, 111] width 37 height 19
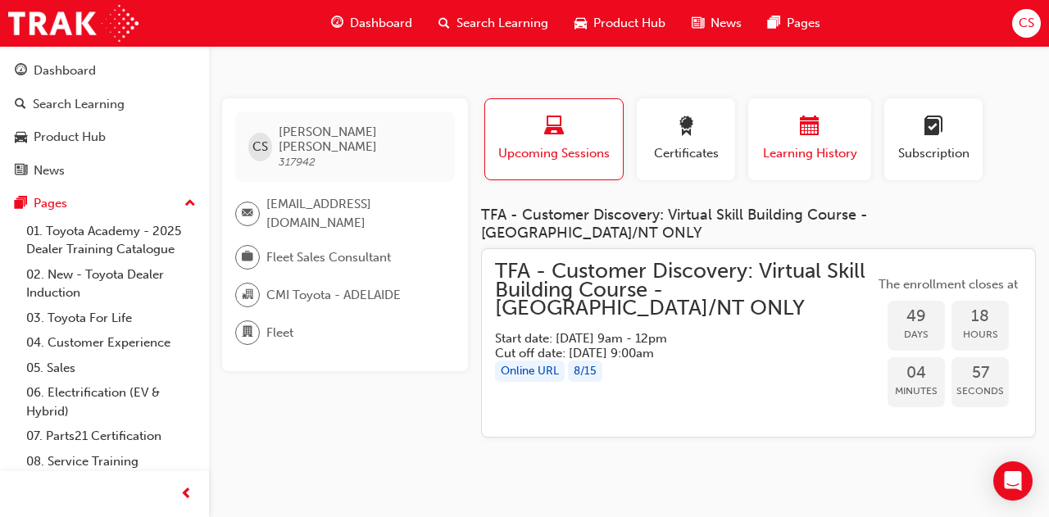
click at [813, 140] on div "button" at bounding box center [809, 128] width 98 height 25
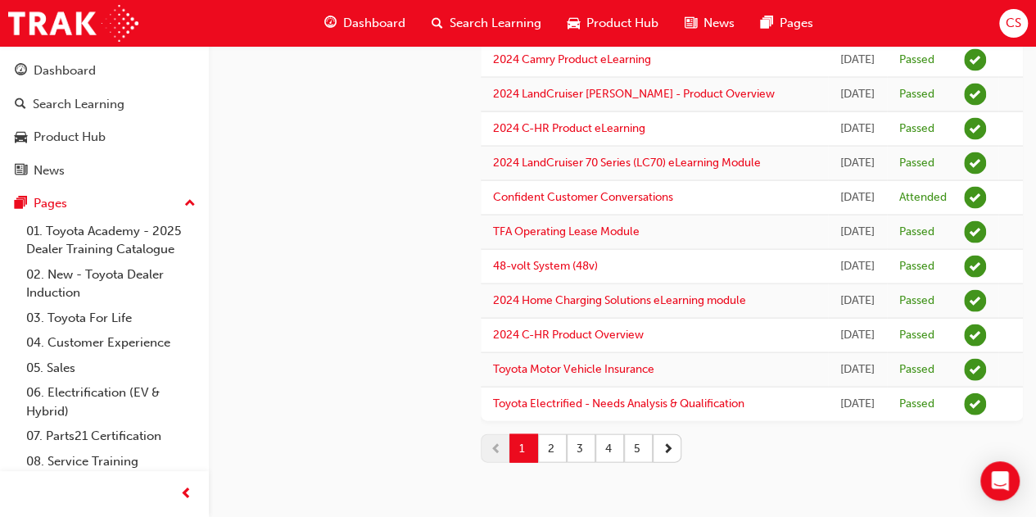
scroll to position [1784, 0]
